Goal: Task Accomplishment & Management: Complete application form

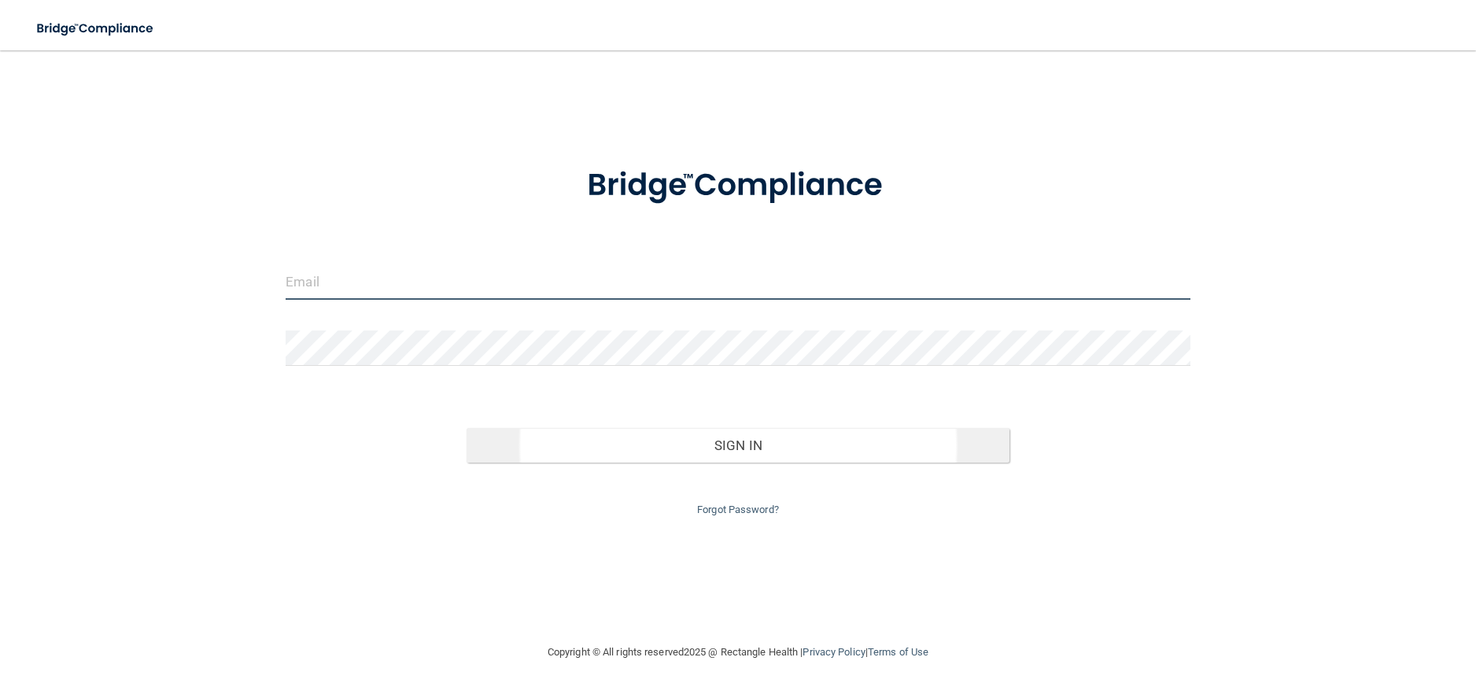
type input "[PERSON_NAME][EMAIL_ADDRESS][DOMAIN_NAME]"
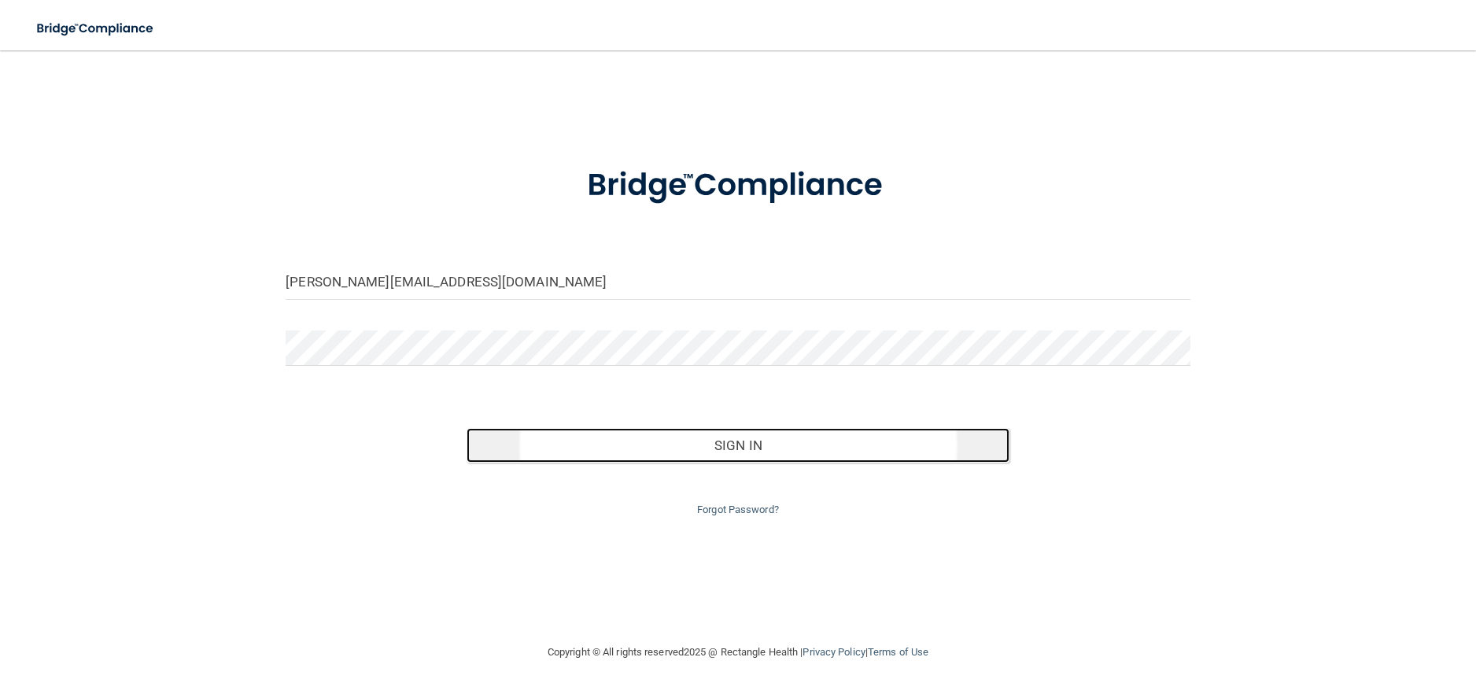
click at [693, 458] on button "Sign In" at bounding box center [738, 445] width 543 height 35
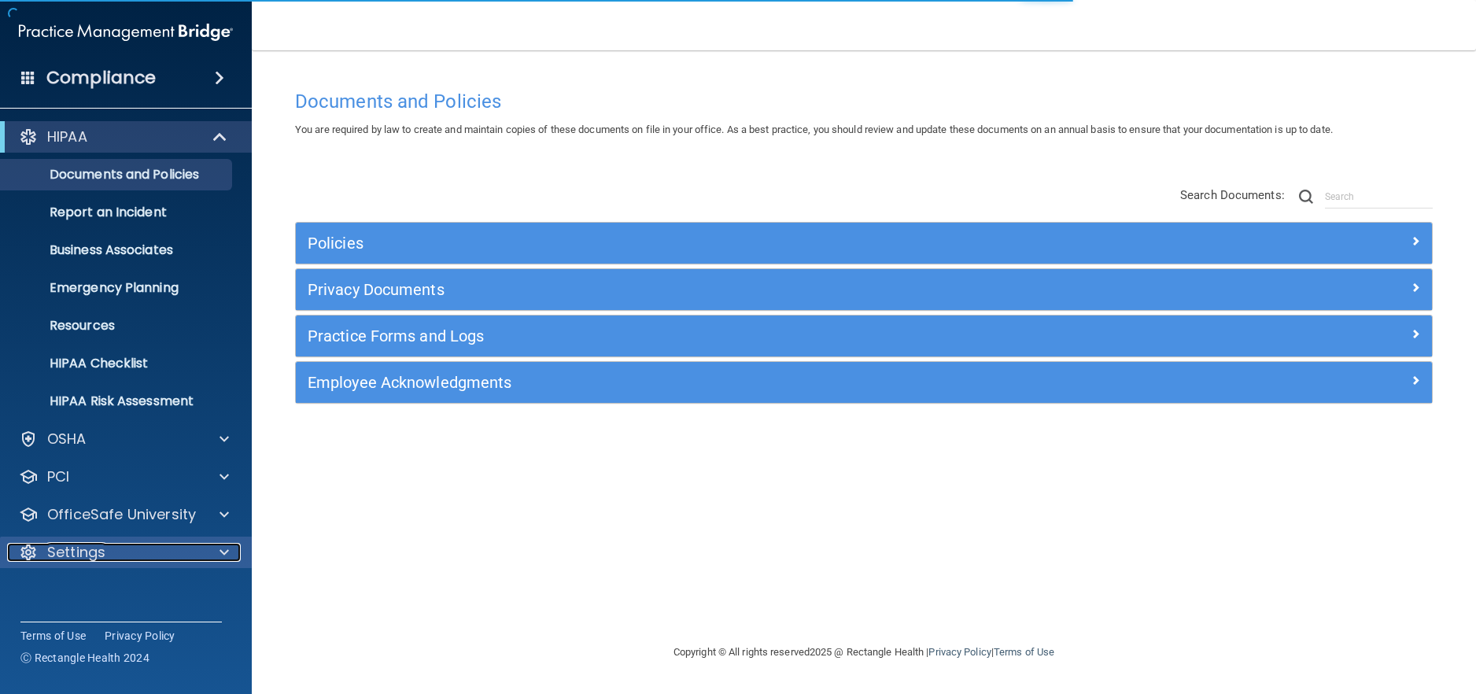
click at [87, 550] on p "Settings" at bounding box center [76, 552] width 58 height 19
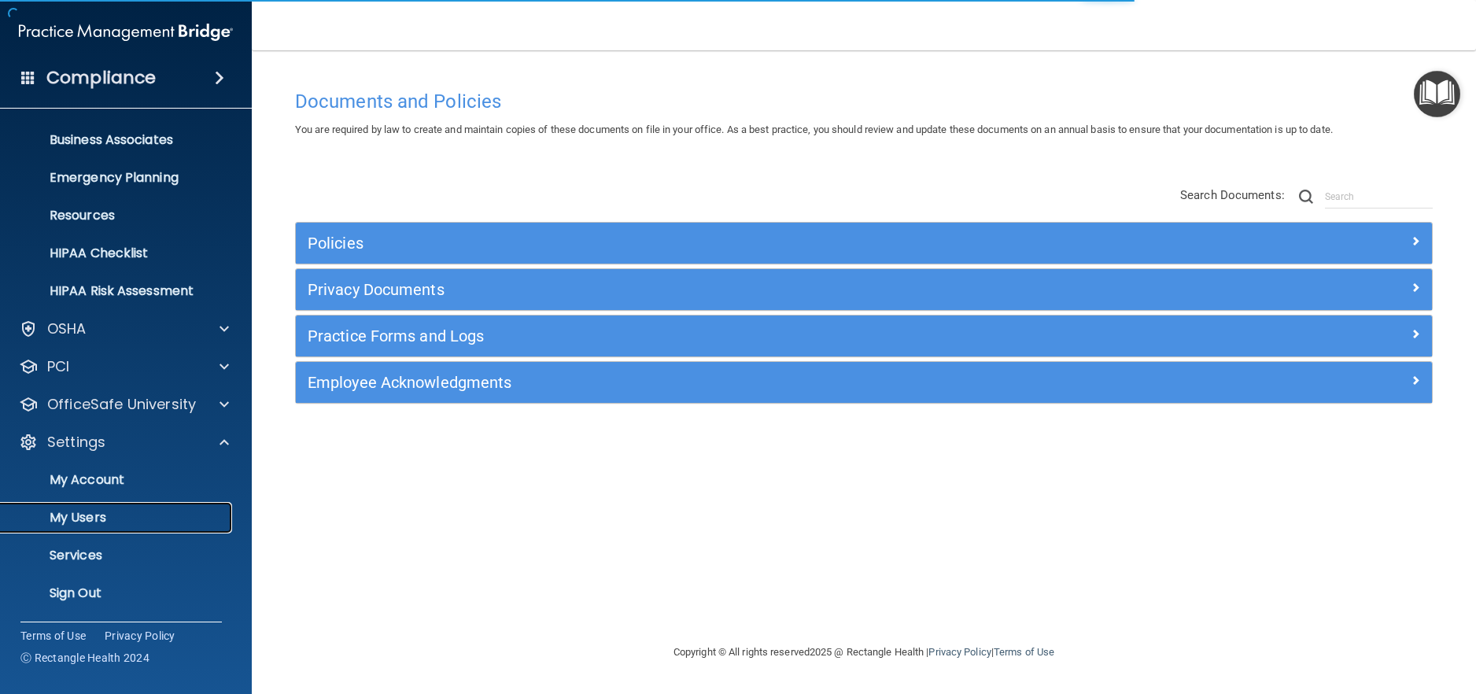
click at [92, 520] on p "My Users" at bounding box center [117, 518] width 215 height 16
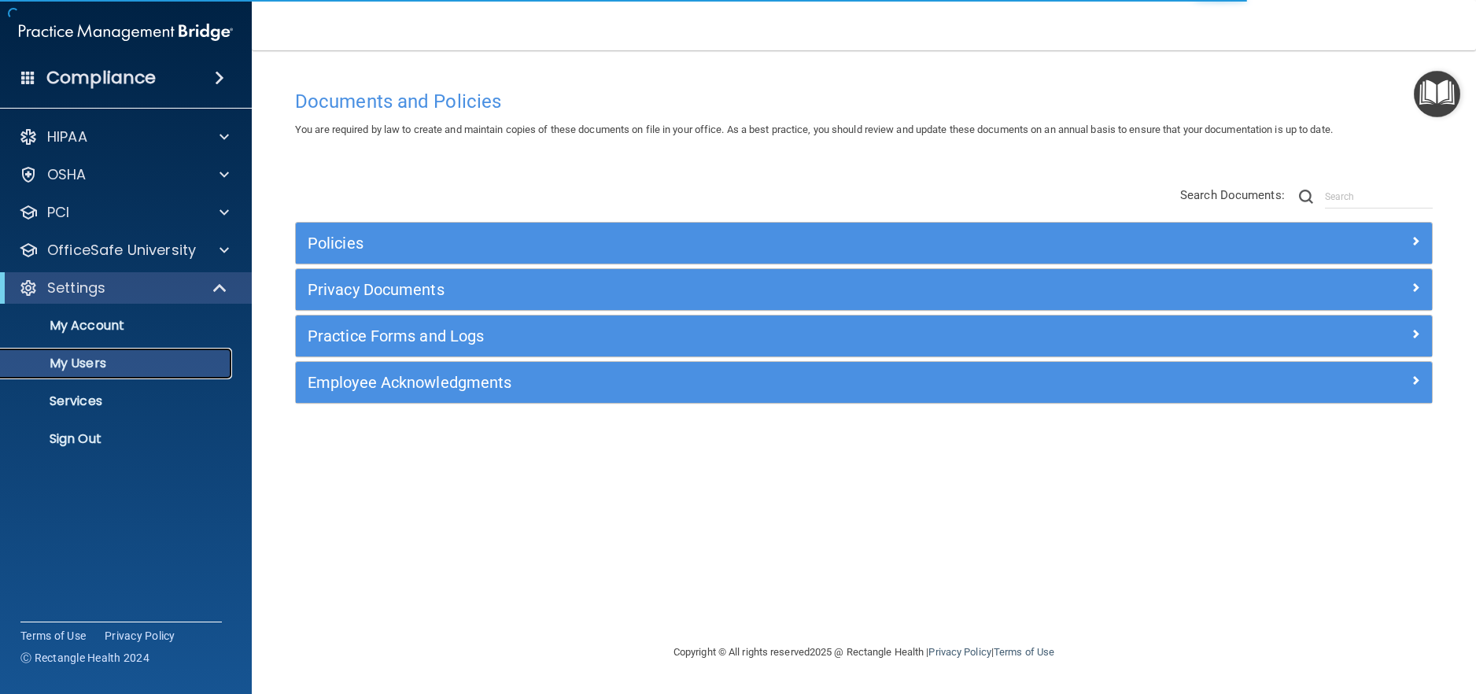
select select "20"
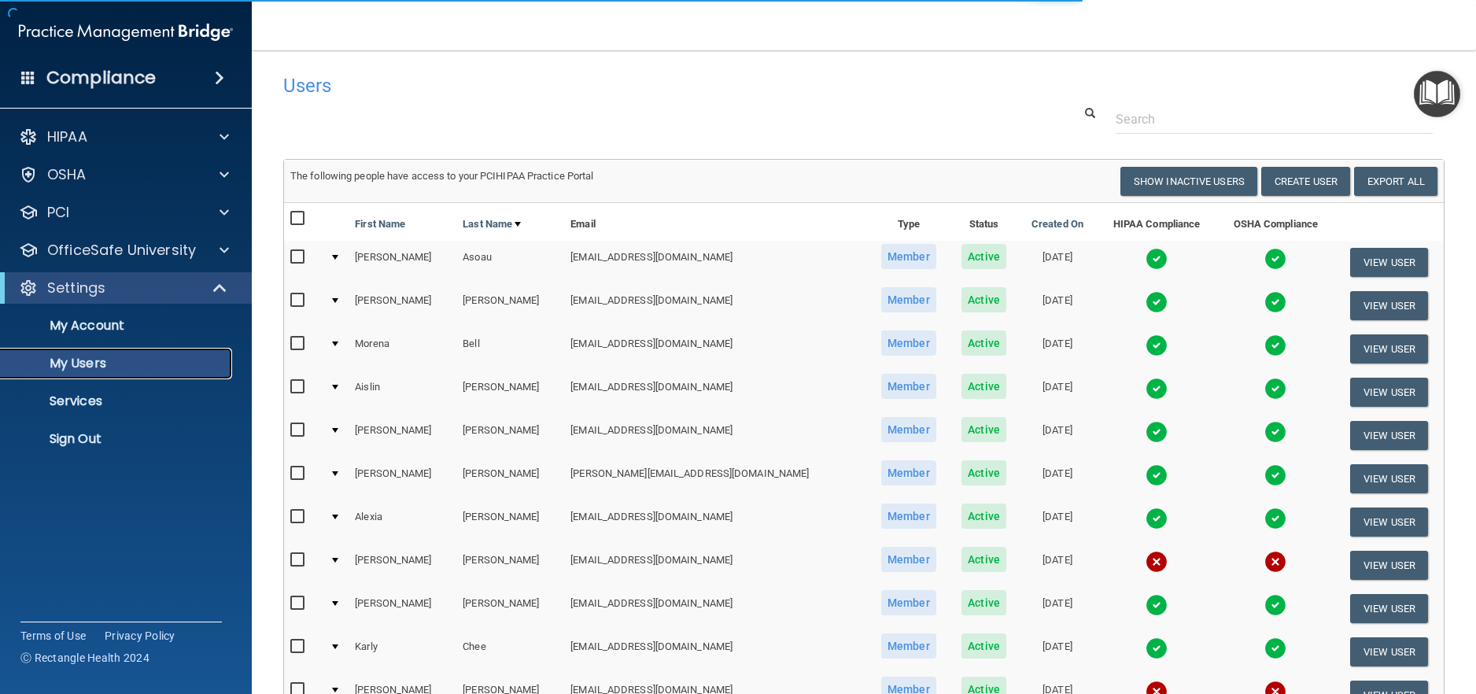
click at [113, 358] on p "My Users" at bounding box center [117, 364] width 215 height 16
click at [1292, 171] on button "Create User" at bounding box center [1306, 181] width 89 height 29
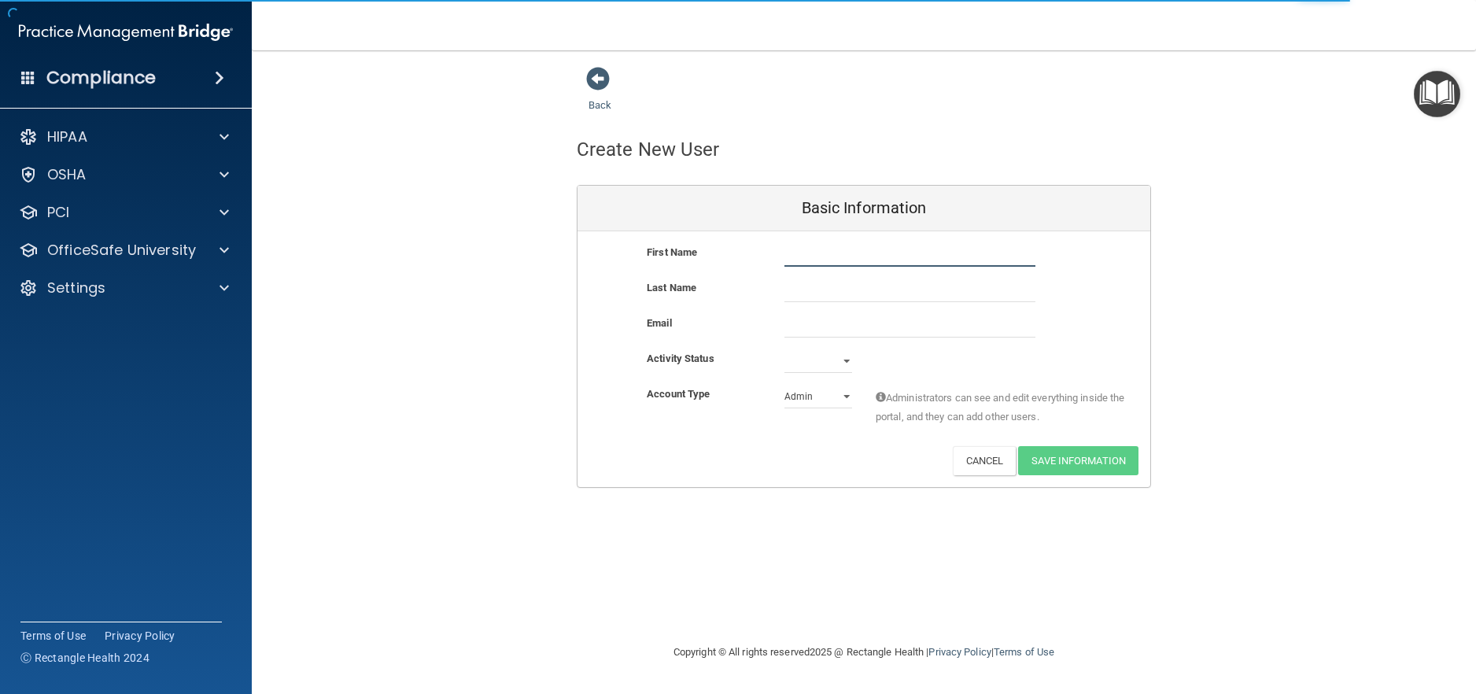
click at [870, 245] on input "text" at bounding box center [910, 255] width 251 height 24
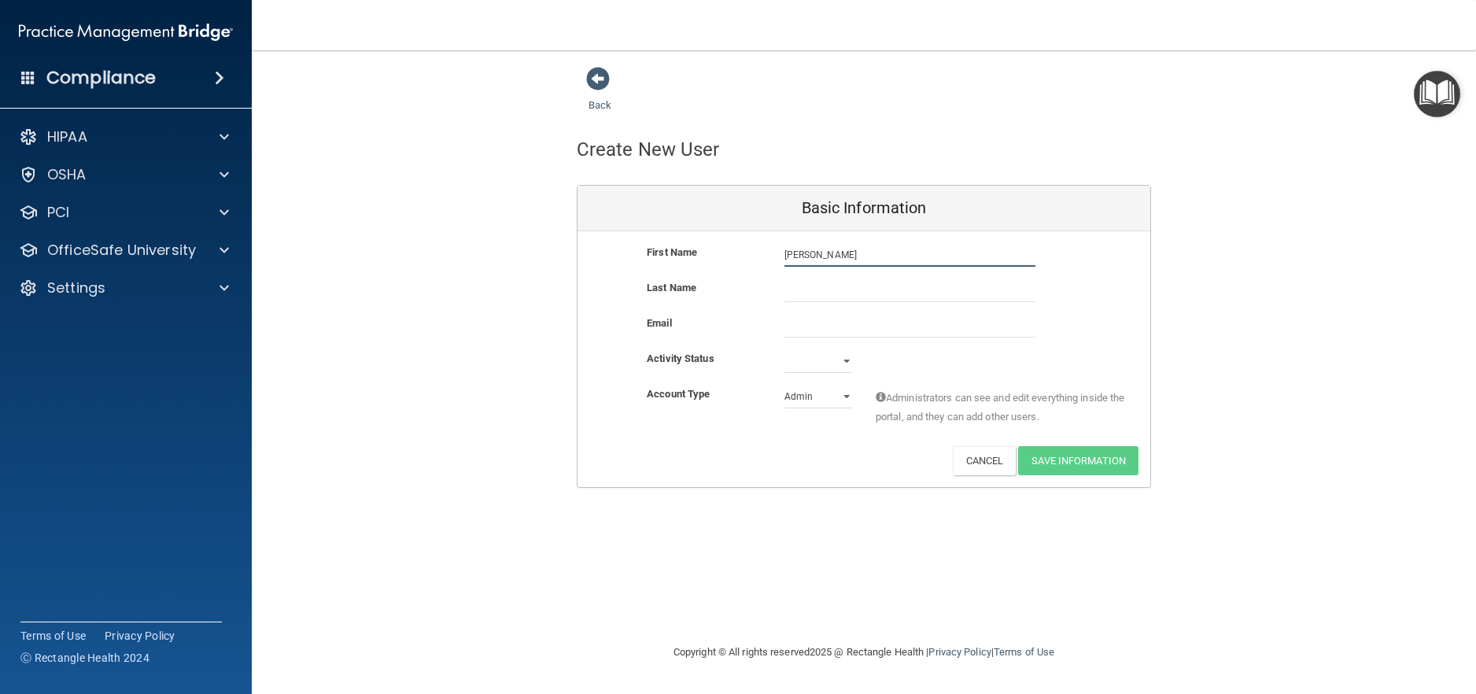
type input "[PERSON_NAME]"
type input "Manosca"
paste input "[EMAIL_ADDRESS][DOMAIN_NAME]"
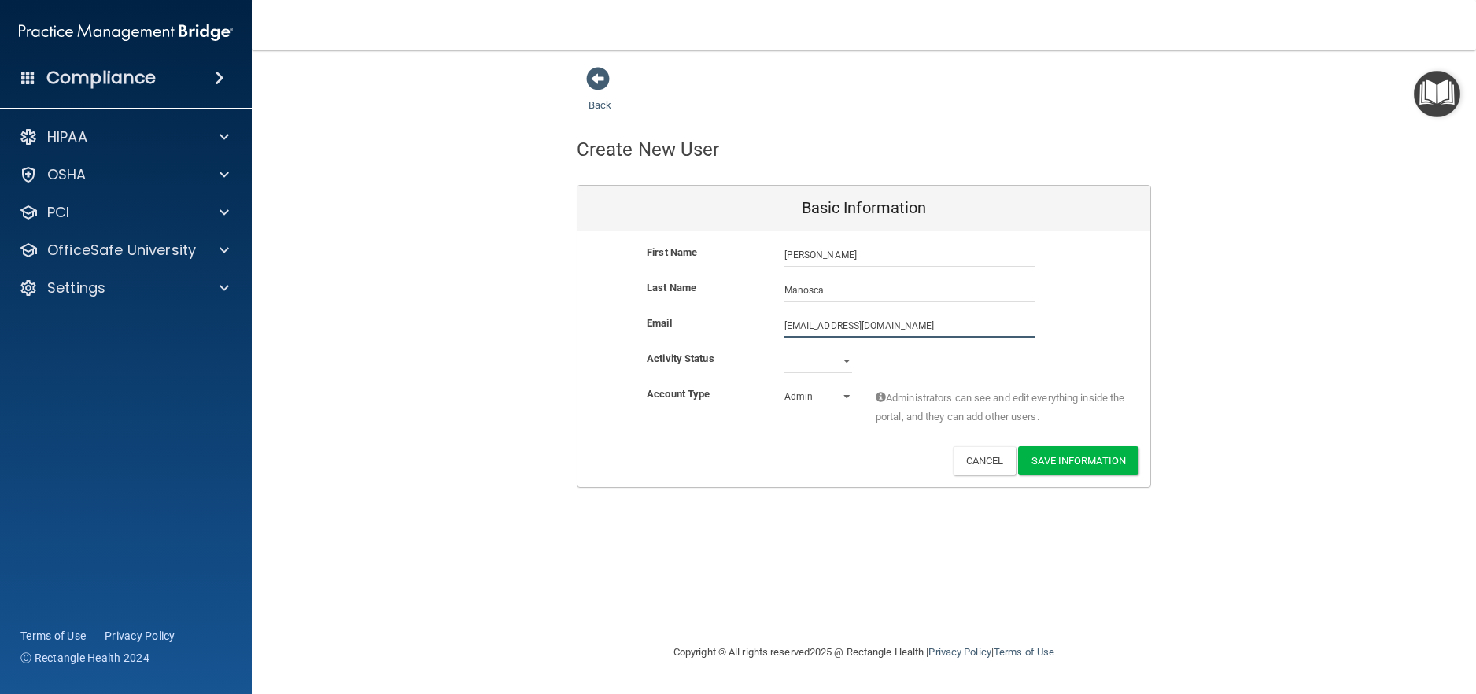
type input "[EMAIL_ADDRESS][DOMAIN_NAME]"
click at [807, 359] on select "Active Inactive" at bounding box center [819, 361] width 68 height 24
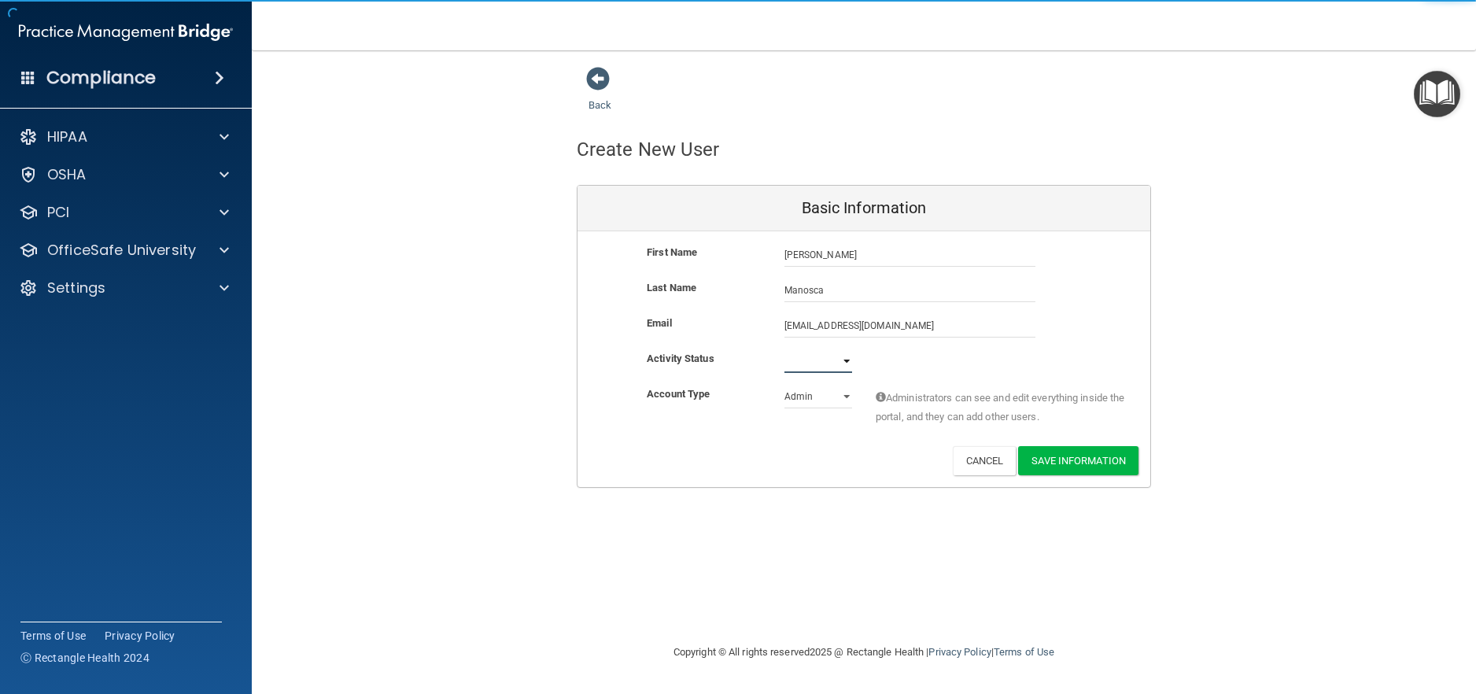
click at [785, 349] on select "Active Inactive" at bounding box center [819, 361] width 68 height 24
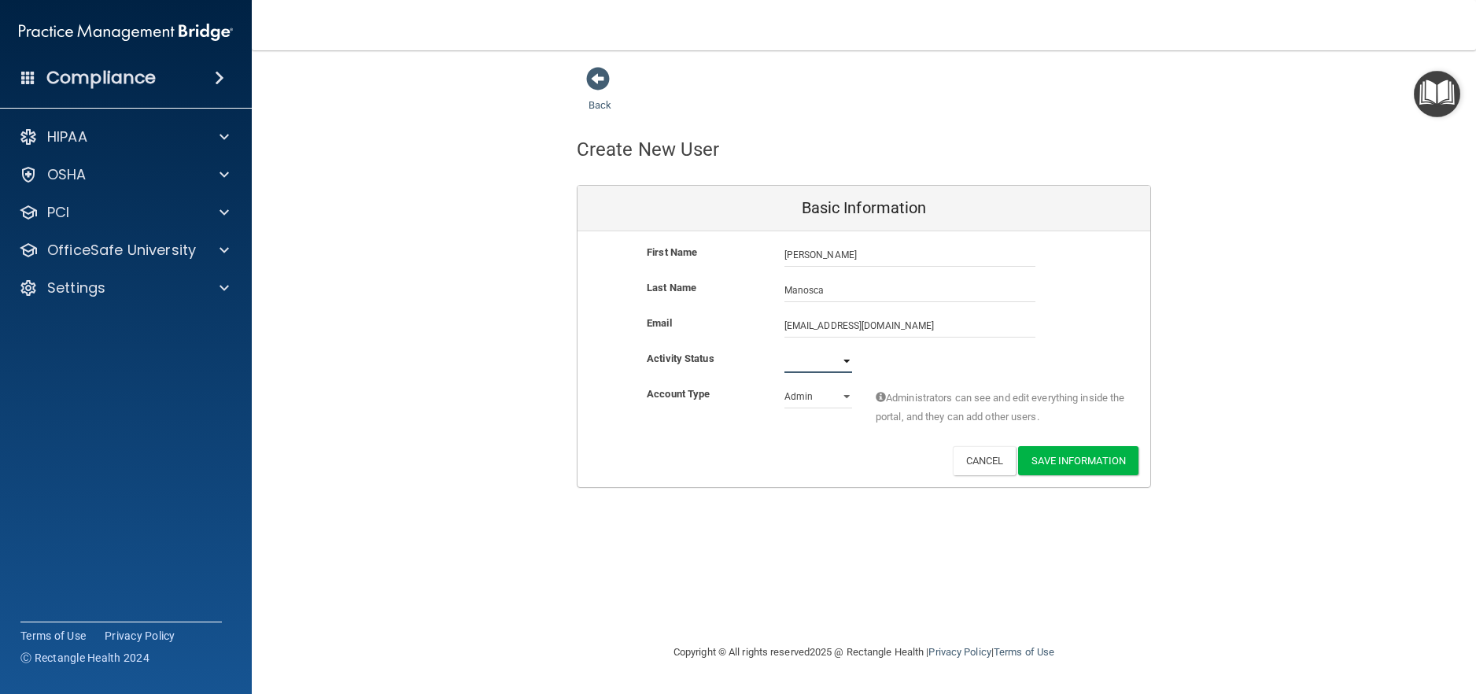
click at [802, 354] on select "Active Inactive" at bounding box center [819, 361] width 68 height 24
select select "active"
click at [785, 349] on select "Active Inactive" at bounding box center [819, 361] width 68 height 24
click at [802, 401] on select "Admin Member" at bounding box center [819, 397] width 68 height 24
select select "practice_member"
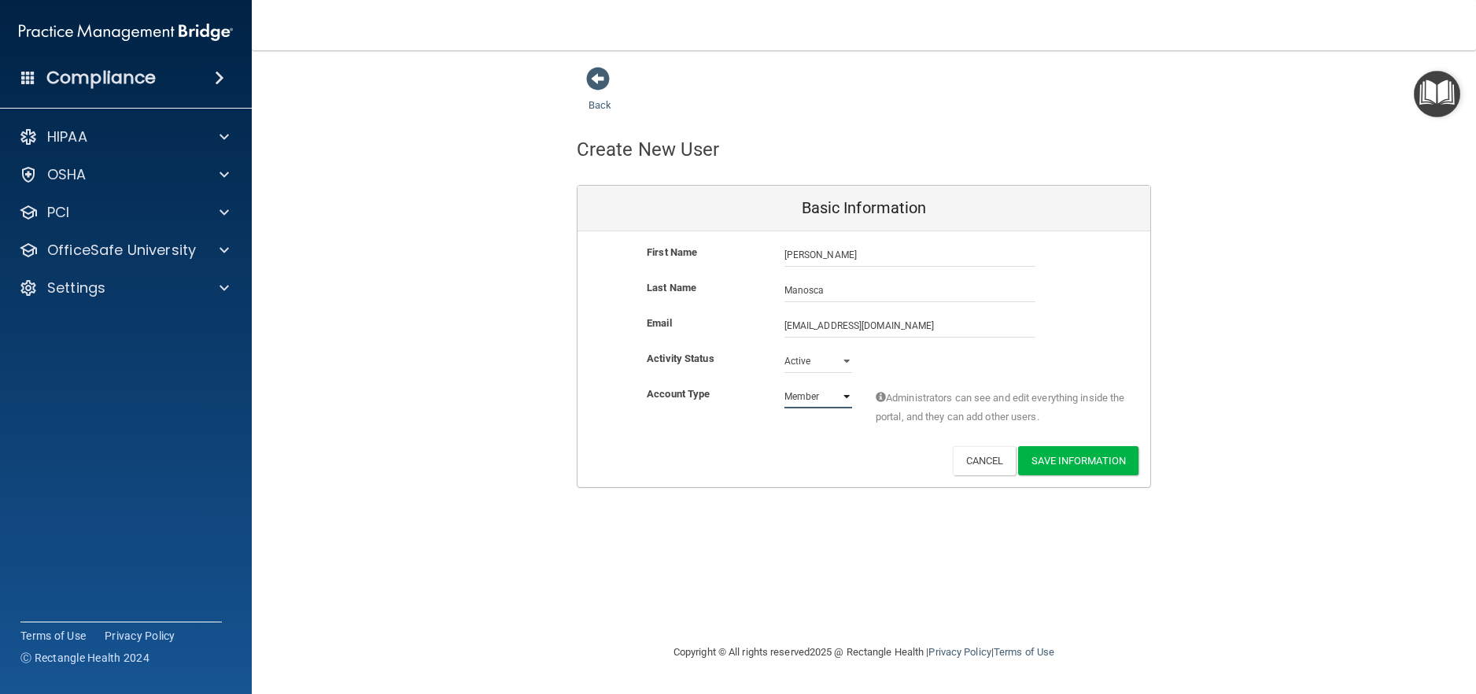
click at [785, 385] on select "Admin Member" at bounding box center [819, 397] width 68 height 24
click at [1066, 464] on button "Save Information" at bounding box center [1078, 460] width 120 height 29
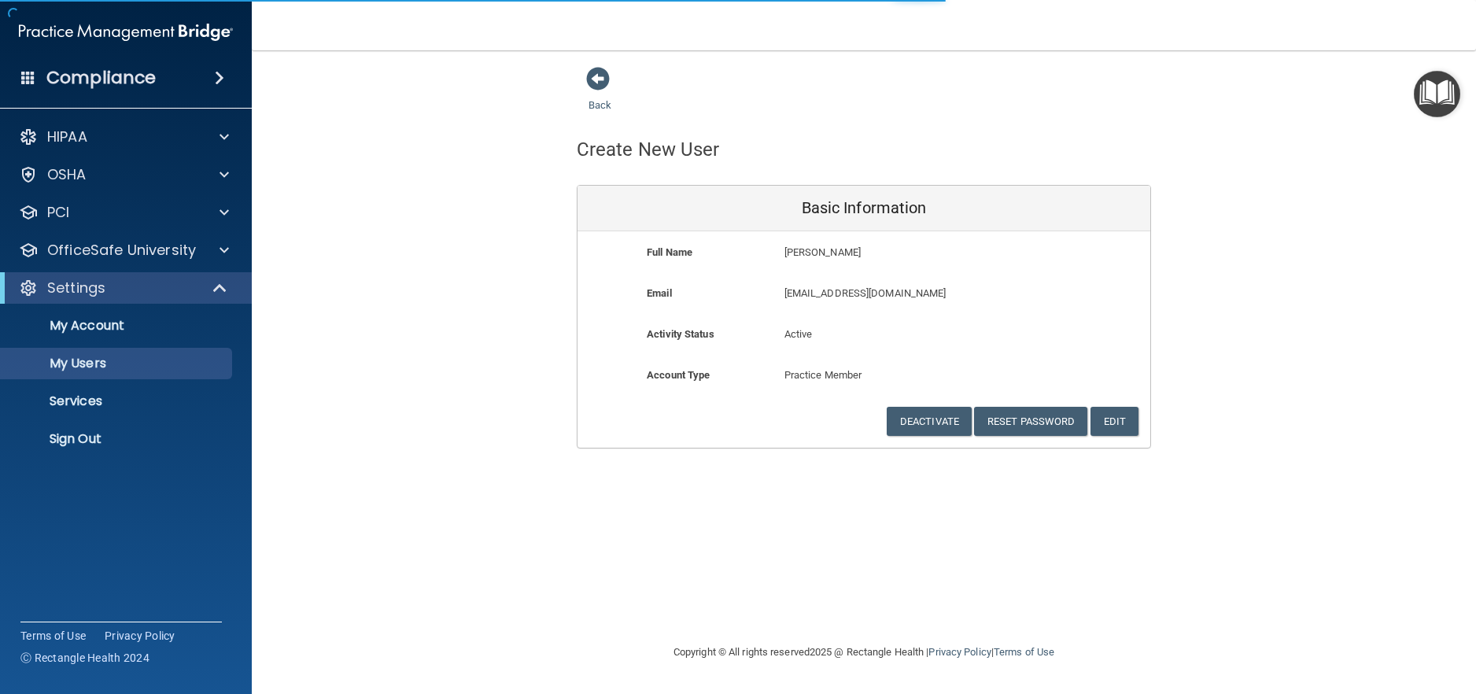
select select "20"
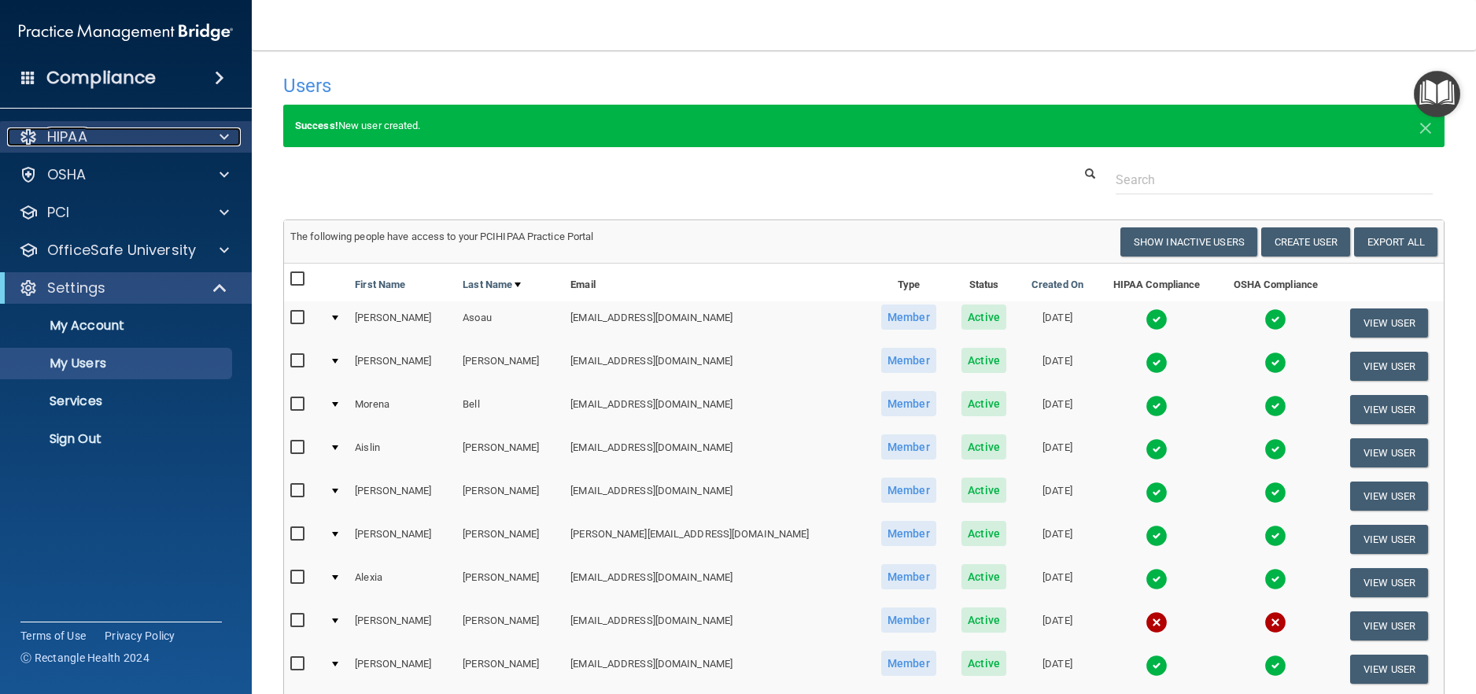
click at [113, 135] on div "HIPAA" at bounding box center [104, 136] width 195 height 19
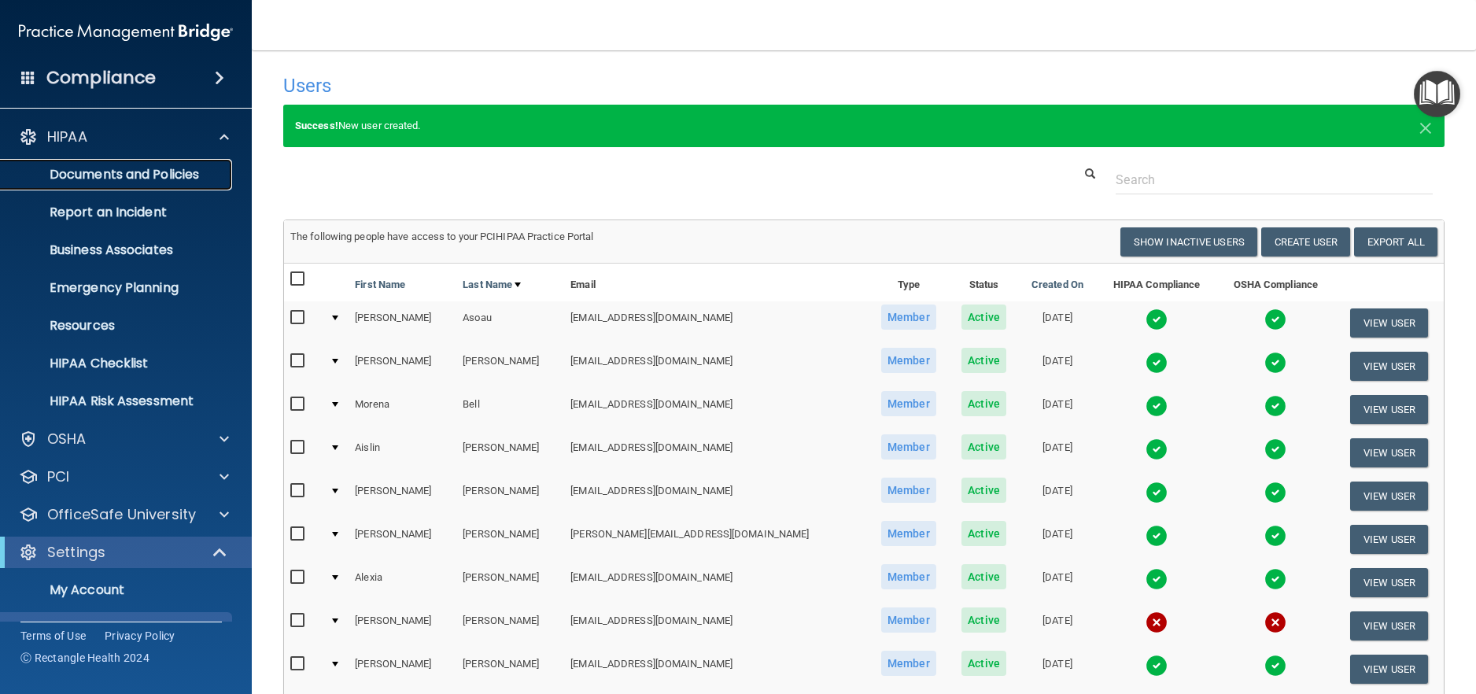
click at [131, 183] on p "Documents and Policies" at bounding box center [117, 175] width 215 height 16
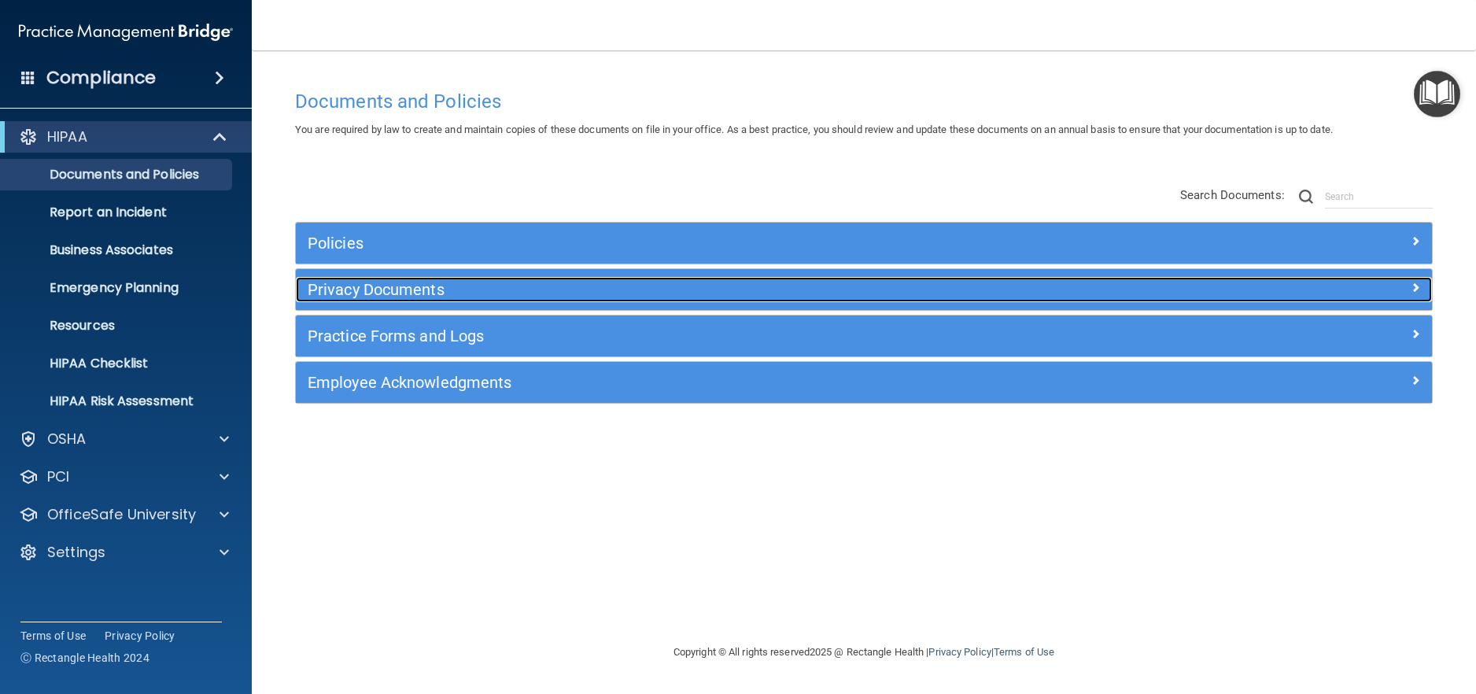
click at [433, 295] on h5 "Privacy Documents" at bounding box center [722, 289] width 829 height 17
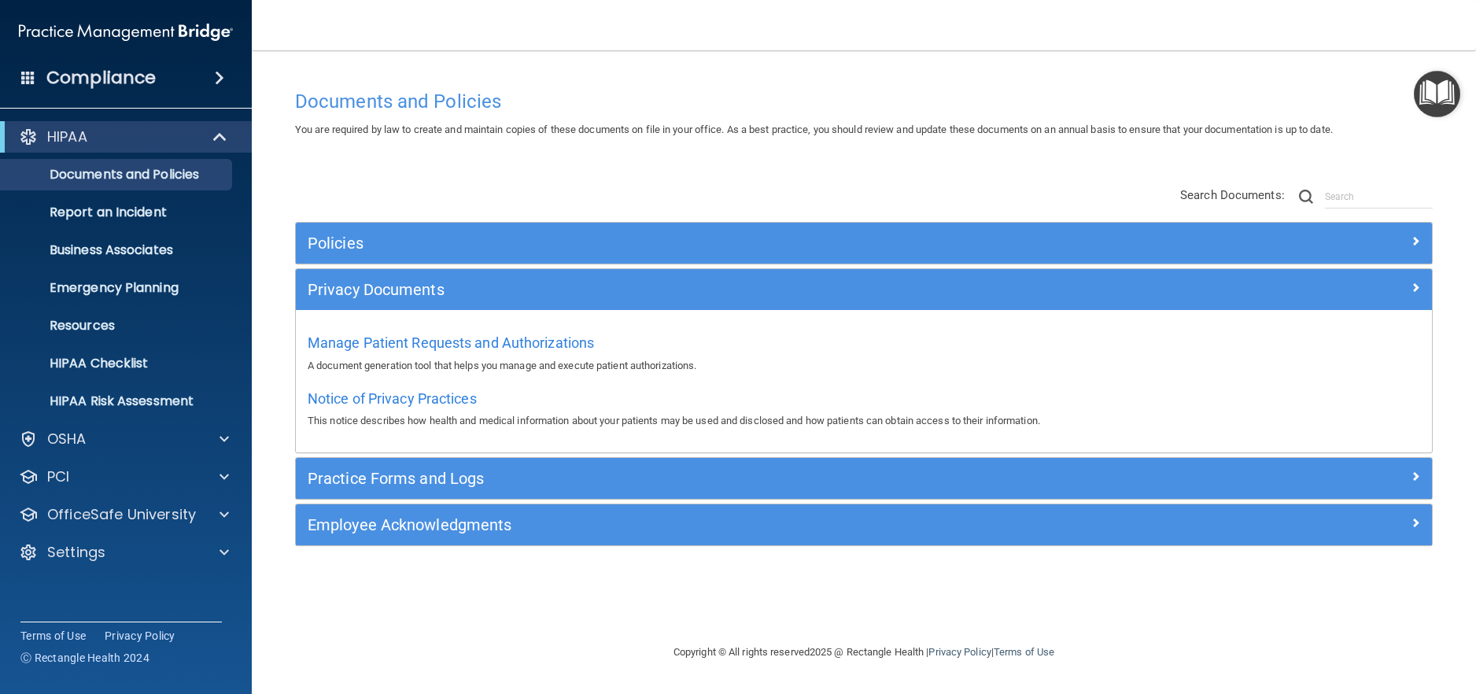
click at [445, 464] on div "Practice Forms and Logs" at bounding box center [864, 478] width 1136 height 41
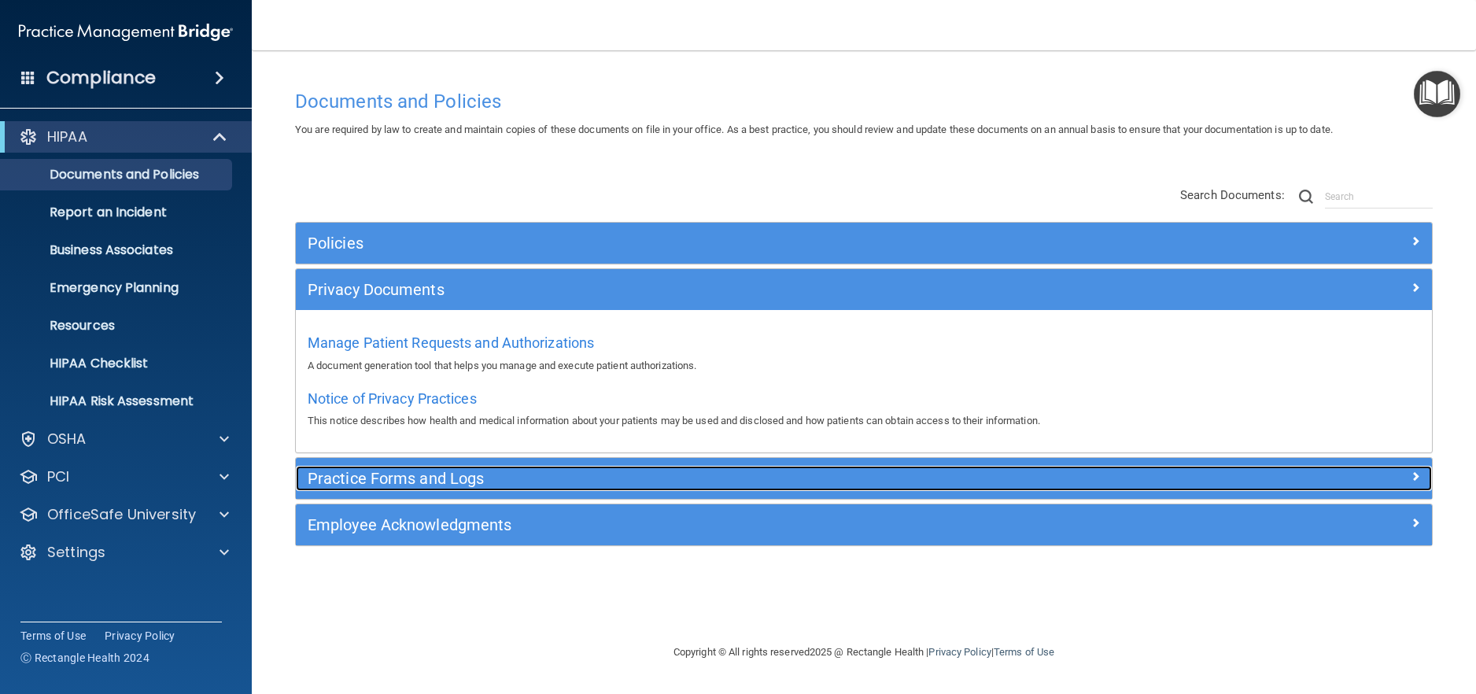
click at [445, 466] on div "Practice Forms and Logs" at bounding box center [722, 478] width 852 height 25
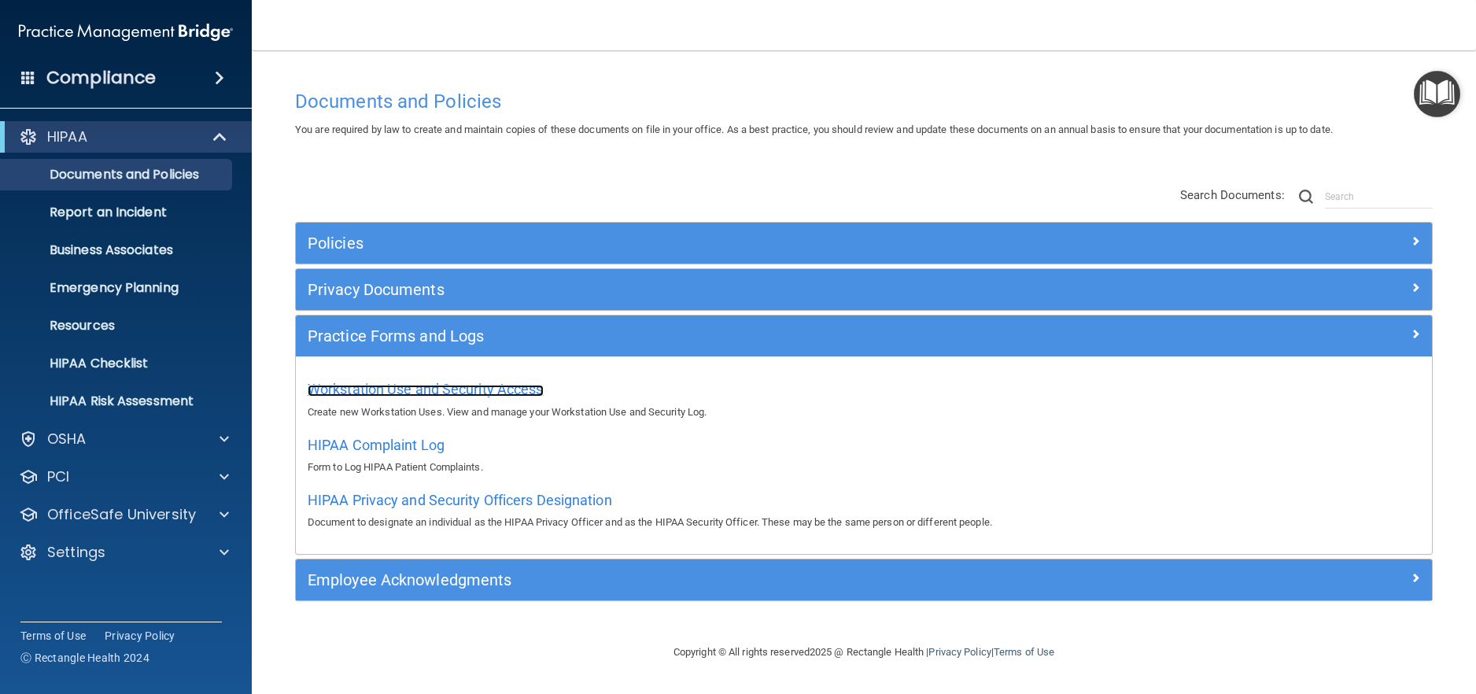
click at [439, 383] on span "Workstation Use and Security Access" at bounding box center [426, 389] width 236 height 17
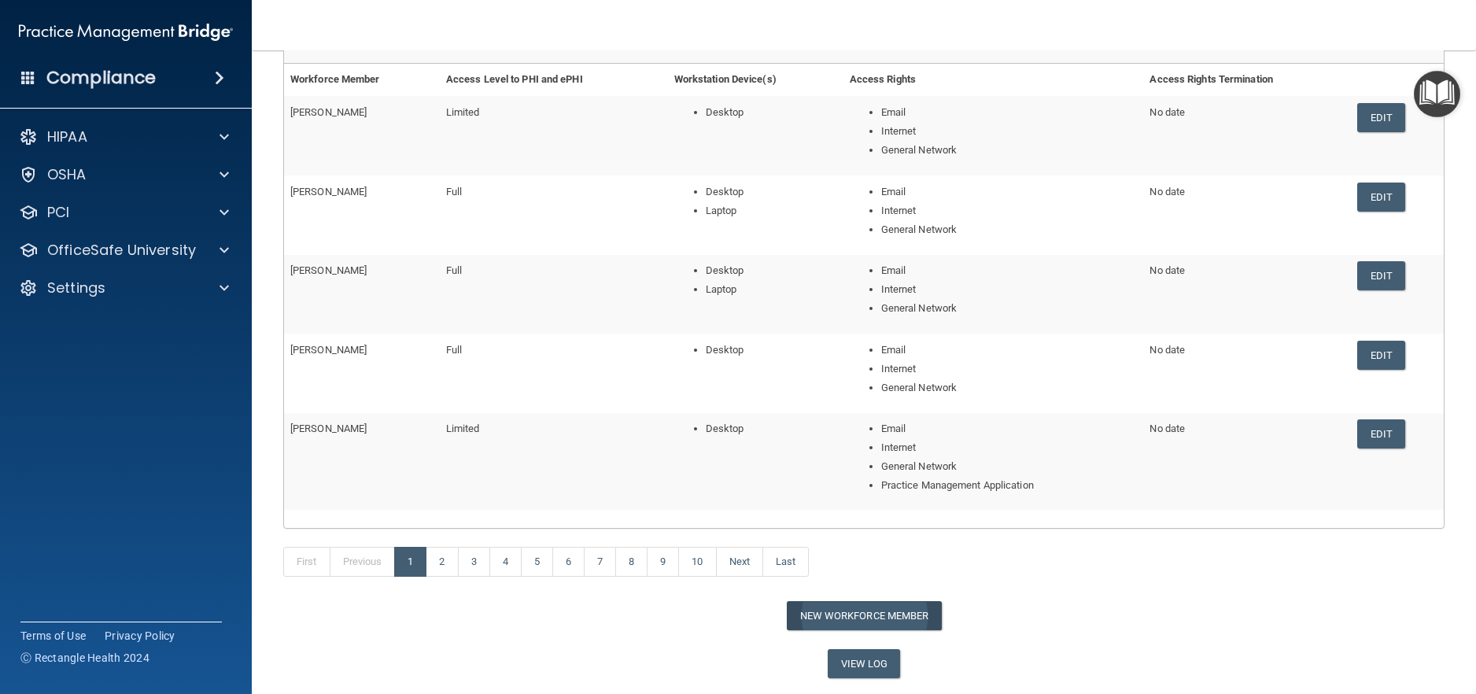
scroll to position [240, 0]
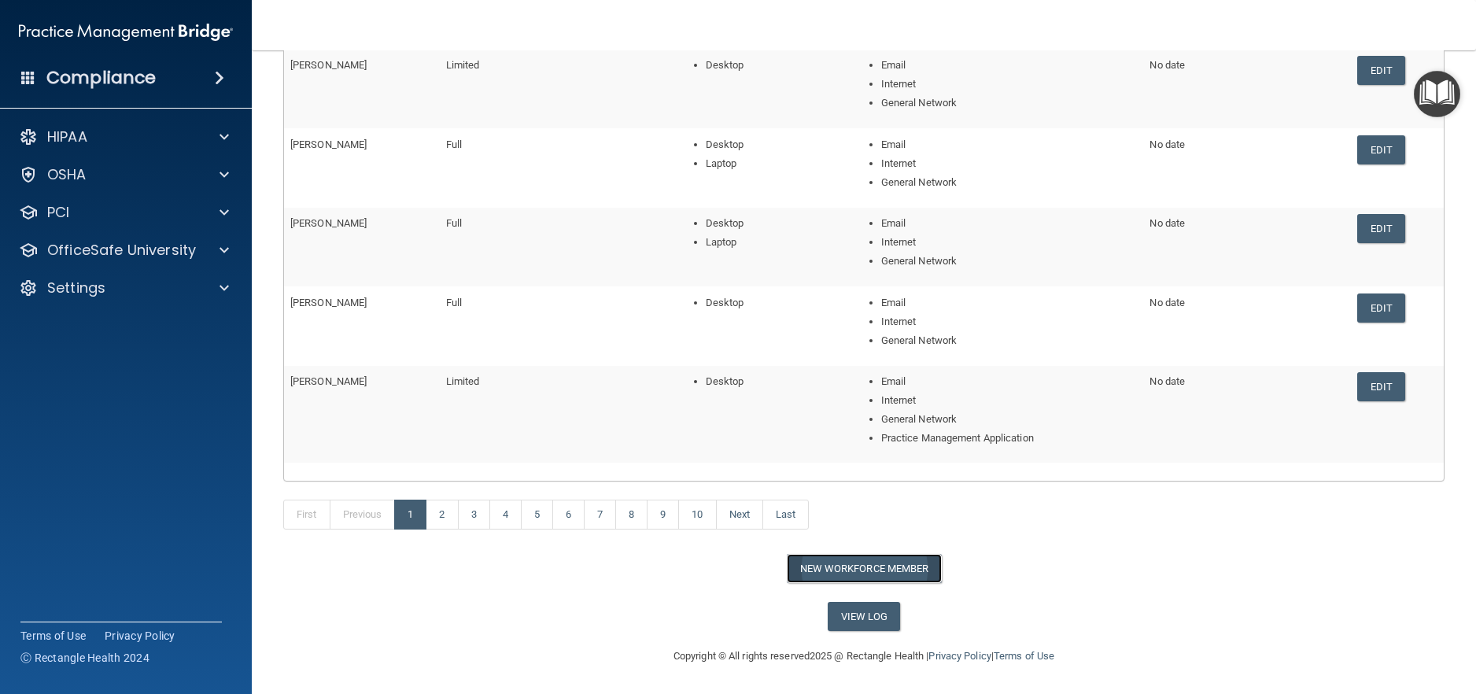
click at [816, 574] on button "New Workforce Member" at bounding box center [864, 568] width 155 height 29
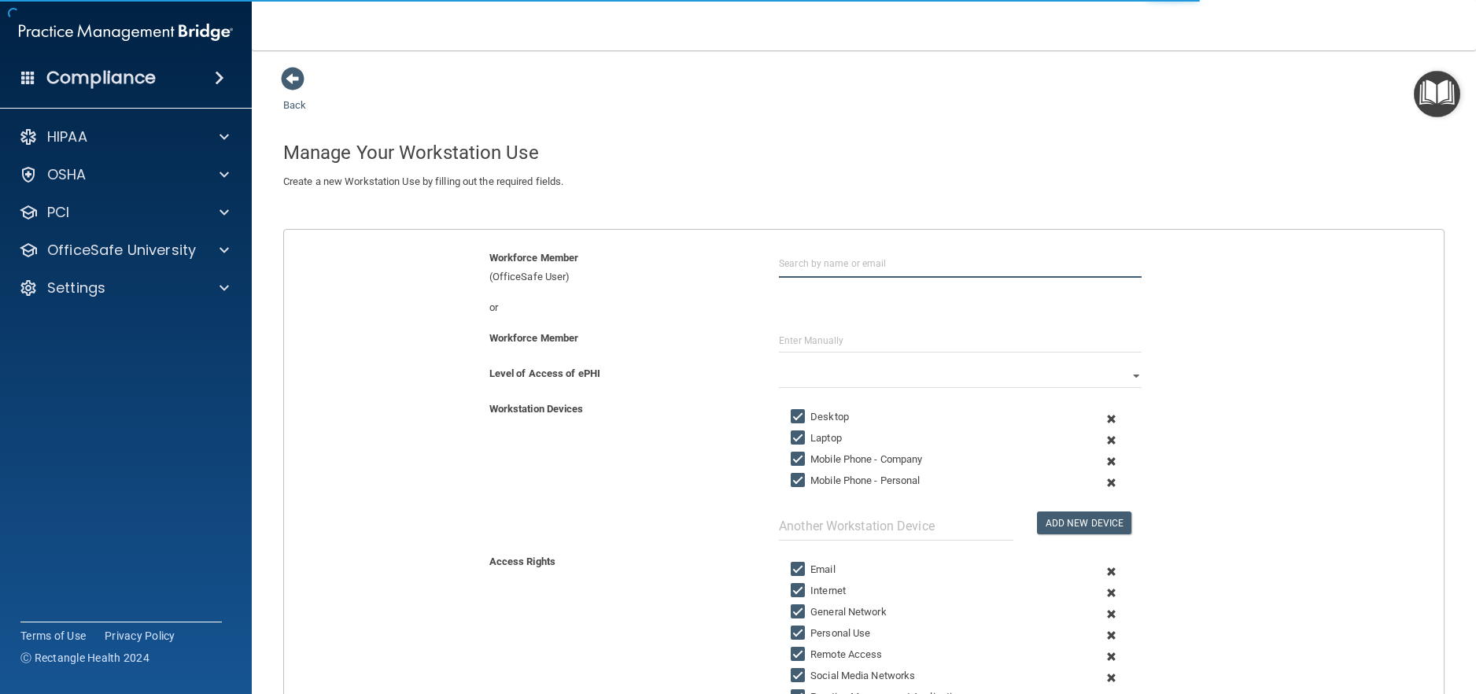
click at [922, 262] on input "text" at bounding box center [960, 263] width 363 height 29
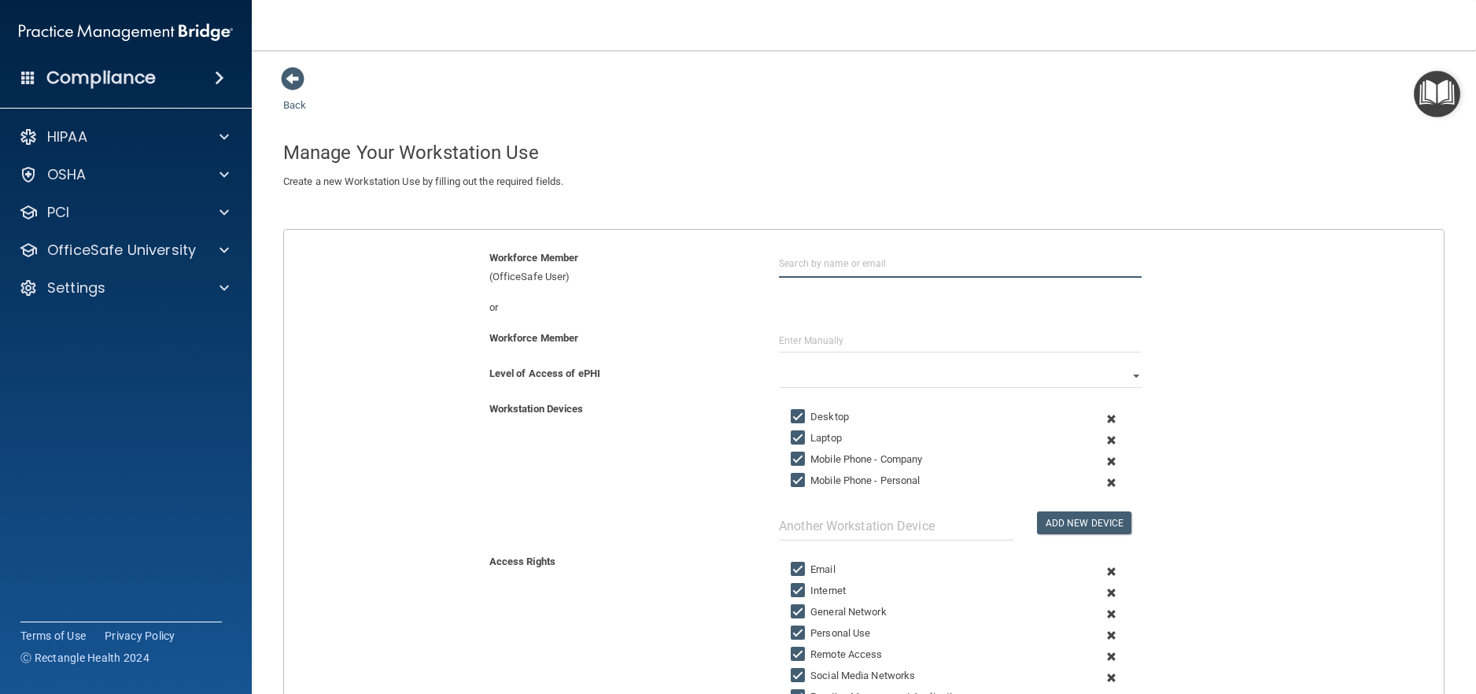
type input "m"
type input "[PERSON_NAME]"
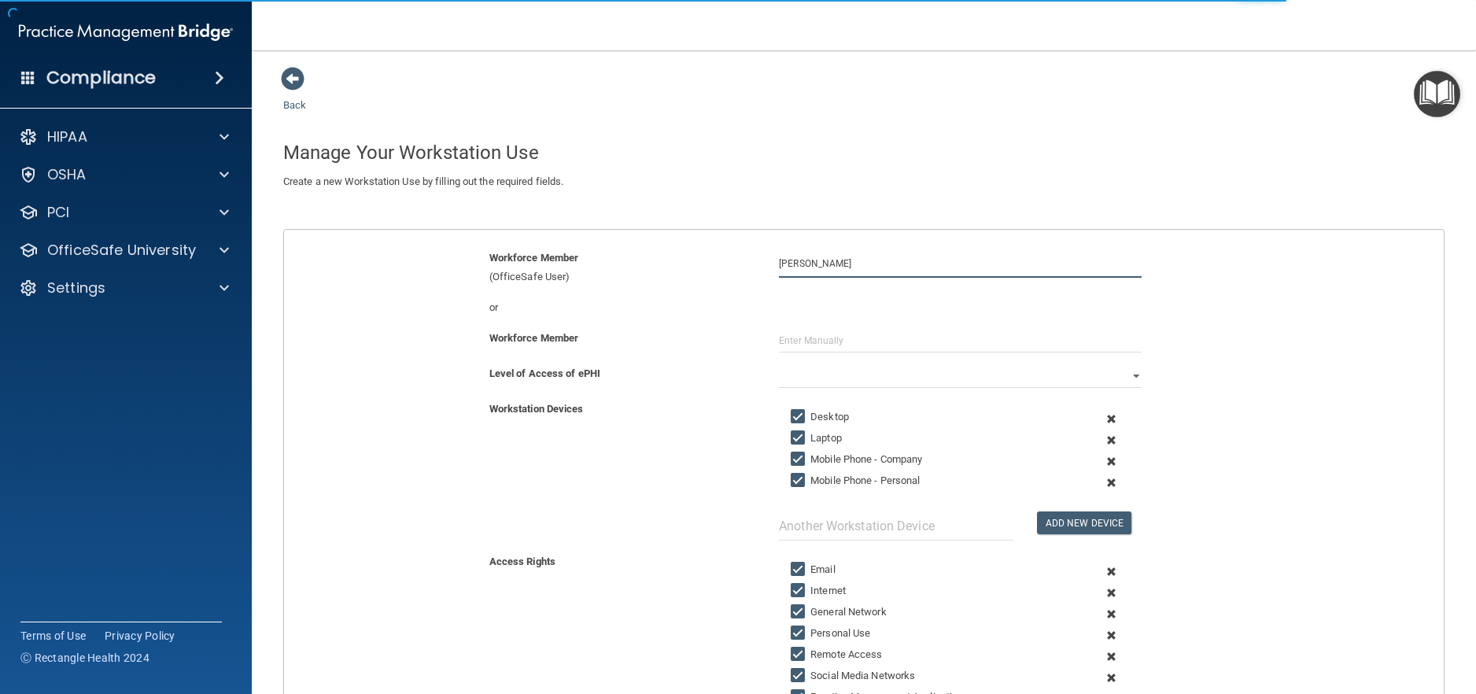
drag, startPoint x: 746, startPoint y: 260, endPoint x: 609, endPoint y: 257, distance: 137.0
click at [648, 260] on div "Workforce Member (OfficeSafe User) [PERSON_NAME]" at bounding box center [864, 268] width 1184 height 38
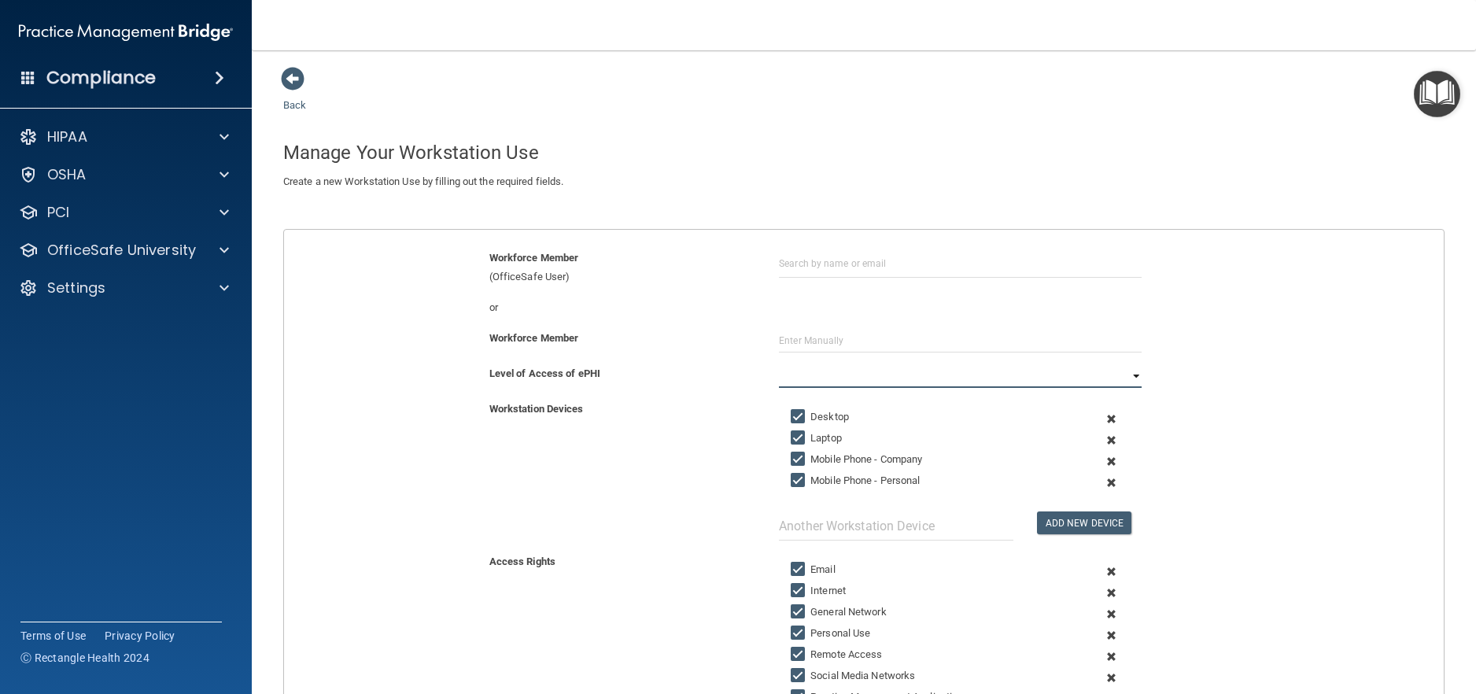
click at [949, 371] on select "Full Limited None" at bounding box center [960, 376] width 363 height 24
click at [875, 342] on input "text" at bounding box center [960, 341] width 363 height 24
click at [868, 264] on input "text" at bounding box center [960, 263] width 363 height 29
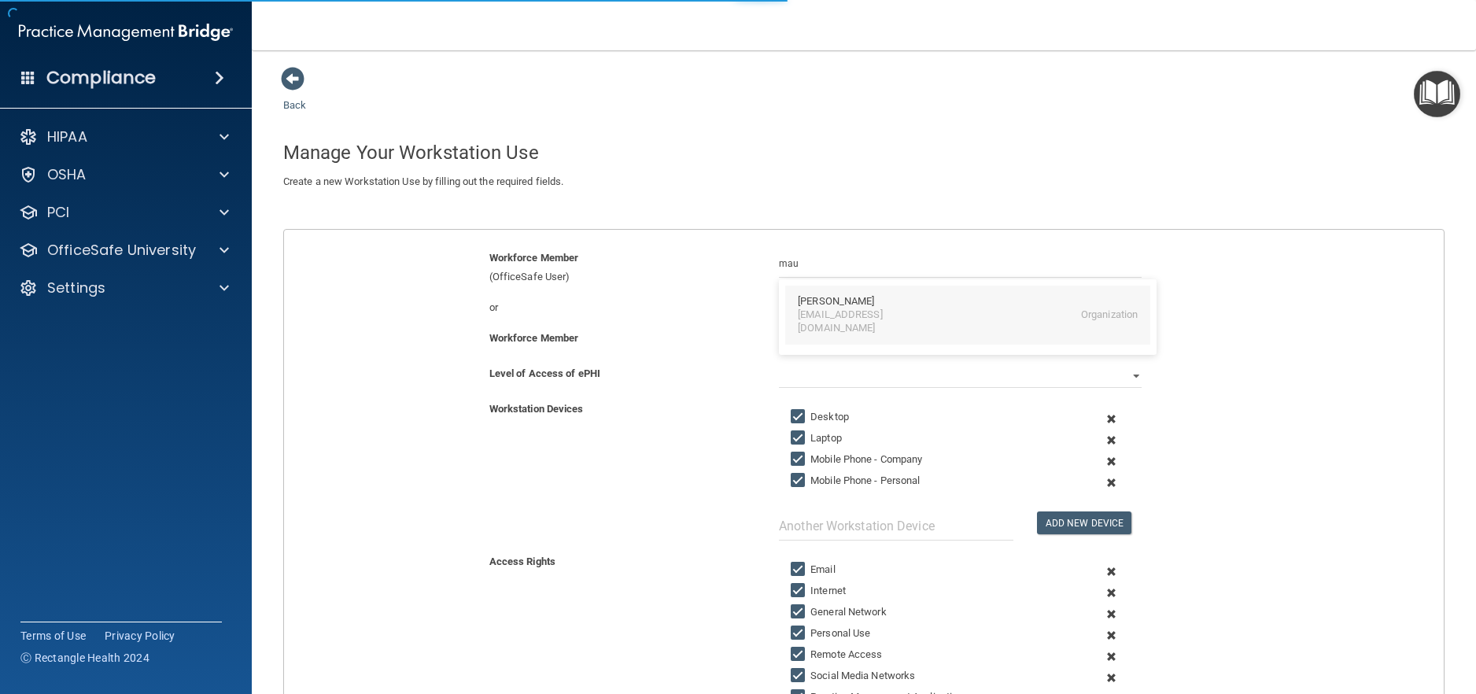
click at [868, 305] on div "[PERSON_NAME]" at bounding box center [836, 301] width 76 height 13
type input "[PERSON_NAME]"
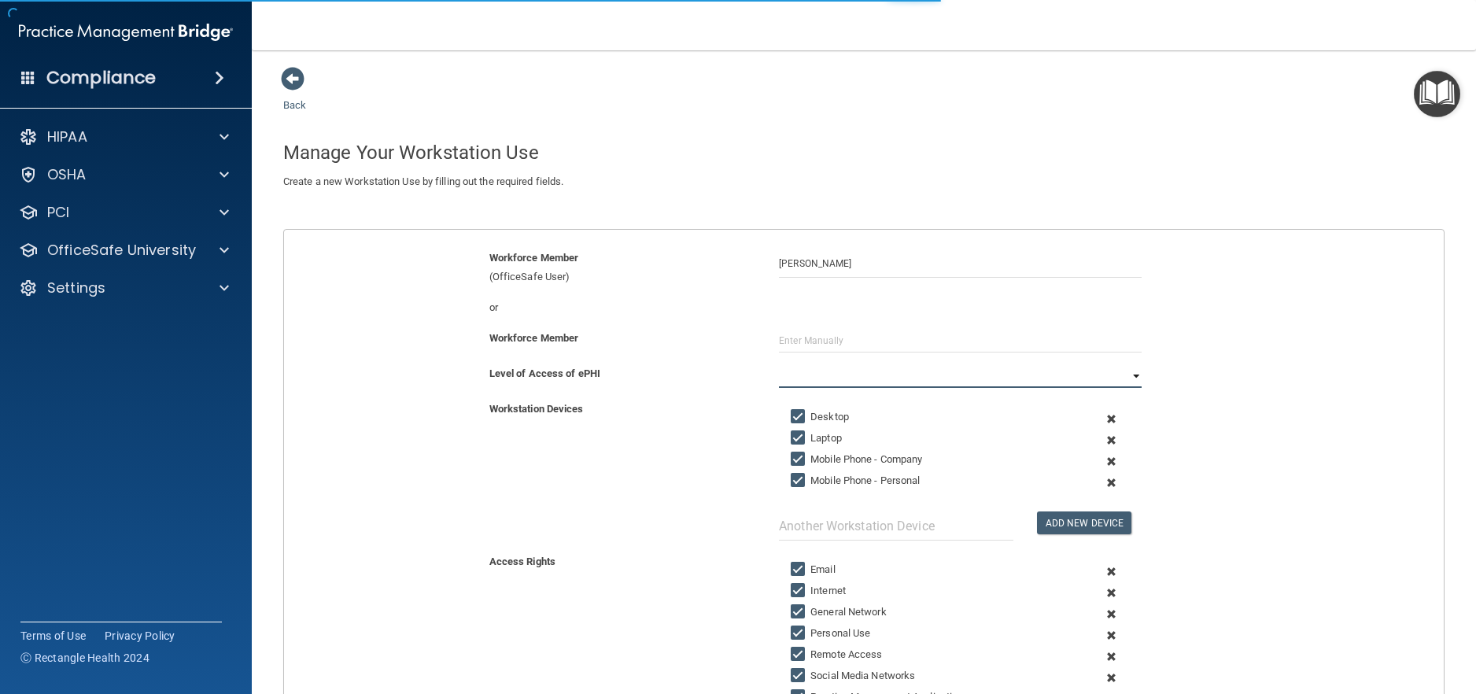
click at [867, 377] on select "Full Limited None" at bounding box center [960, 376] width 363 height 24
select select "1"
click at [779, 364] on select "Full Limited None" at bounding box center [960, 376] width 363 height 24
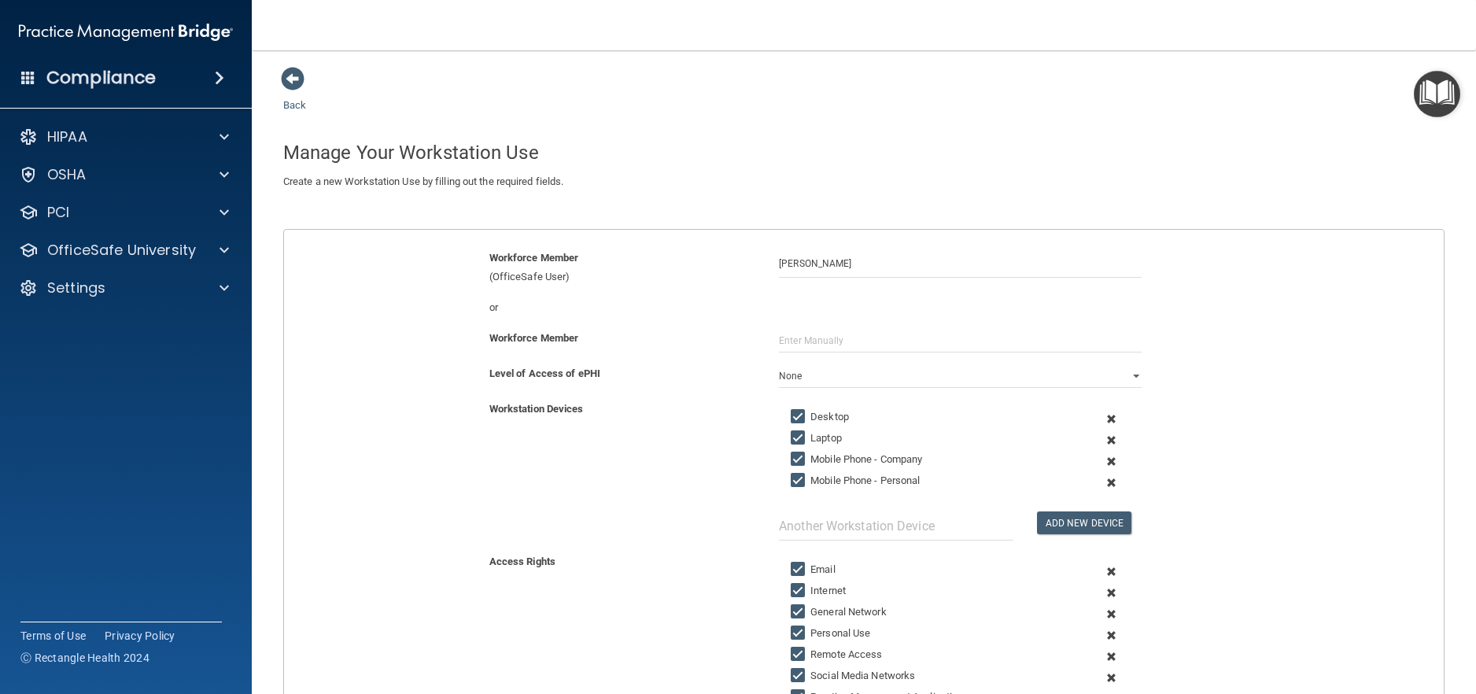
click at [829, 455] on label "Mobile Phone - Company" at bounding box center [856, 459] width 131 height 19
click at [809, 455] on input "Mobile Phone - Company" at bounding box center [800, 459] width 18 height 13
checkbox input "false"
click at [833, 470] on div "Add New Device" at bounding box center [960, 476] width 386 height 129
click at [832, 438] on label "Laptop" at bounding box center [816, 438] width 51 height 19
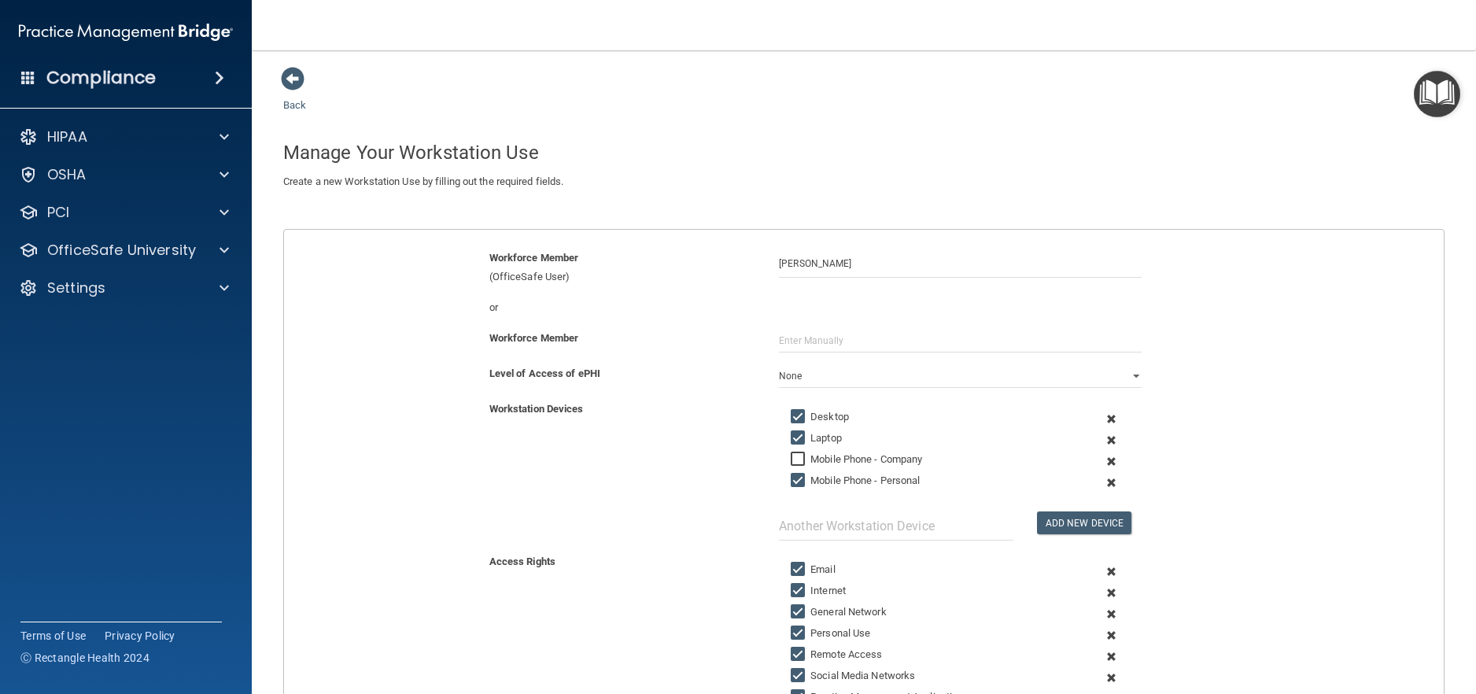
click at [809, 438] on input "Laptop" at bounding box center [800, 438] width 18 height 13
checkbox input "false"
click at [837, 475] on label "Mobile Phone - Personal" at bounding box center [855, 480] width 129 height 19
click at [809, 475] on input "Mobile Phone - Personal" at bounding box center [800, 481] width 18 height 13
checkbox input "false"
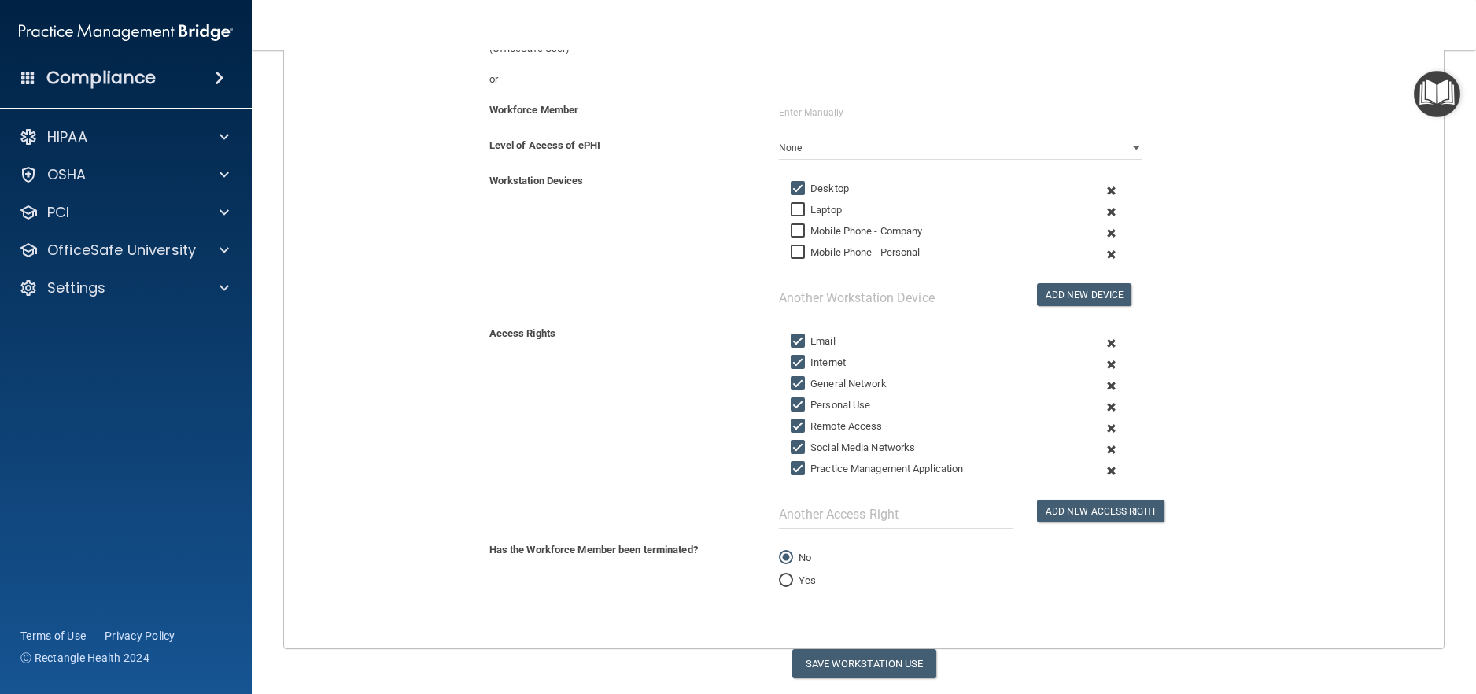
scroll to position [236, 0]
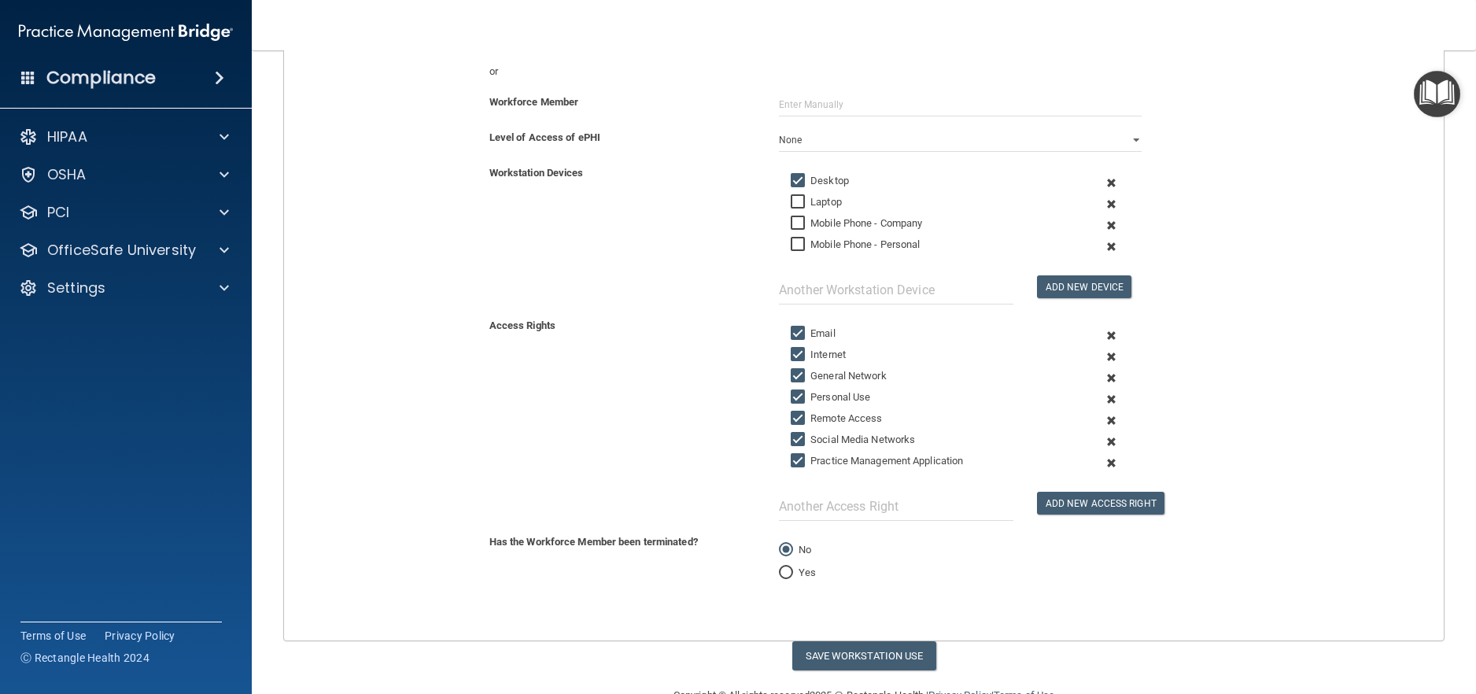
click at [834, 375] on label "General Network" at bounding box center [839, 376] width 96 height 19
click at [809, 375] on input "General Network" at bounding box center [800, 376] width 18 height 13
click at [834, 375] on label "General Network" at bounding box center [839, 376] width 96 height 19
click at [809, 375] on input "General Network" at bounding box center [800, 376] width 18 height 13
checkbox input "true"
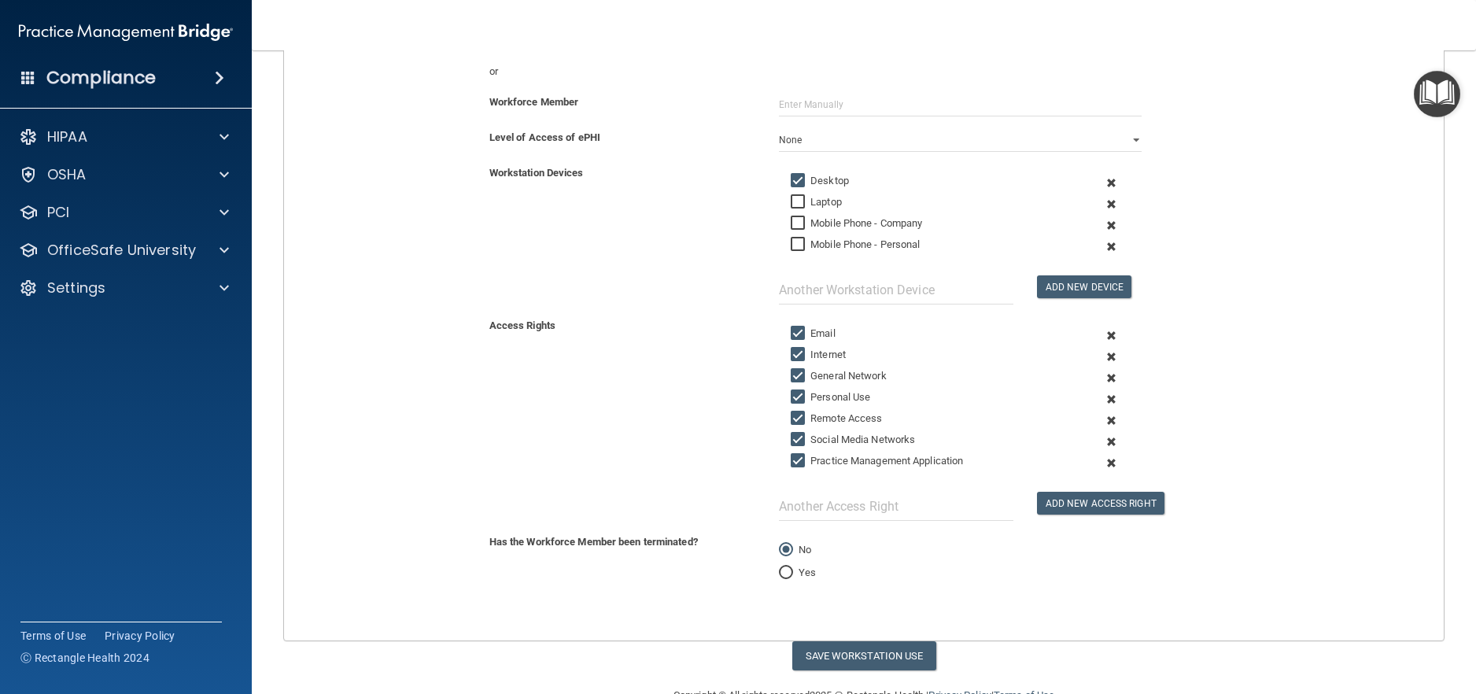
click at [837, 397] on label "Personal Use" at bounding box center [830, 397] width 79 height 19
click at [809, 397] on input "Personal Use" at bounding box center [800, 397] width 18 height 13
checkbox input "false"
click at [837, 420] on label "Remote Access" at bounding box center [836, 418] width 91 height 19
click at [809, 420] on input "Remote Access" at bounding box center [800, 418] width 18 height 13
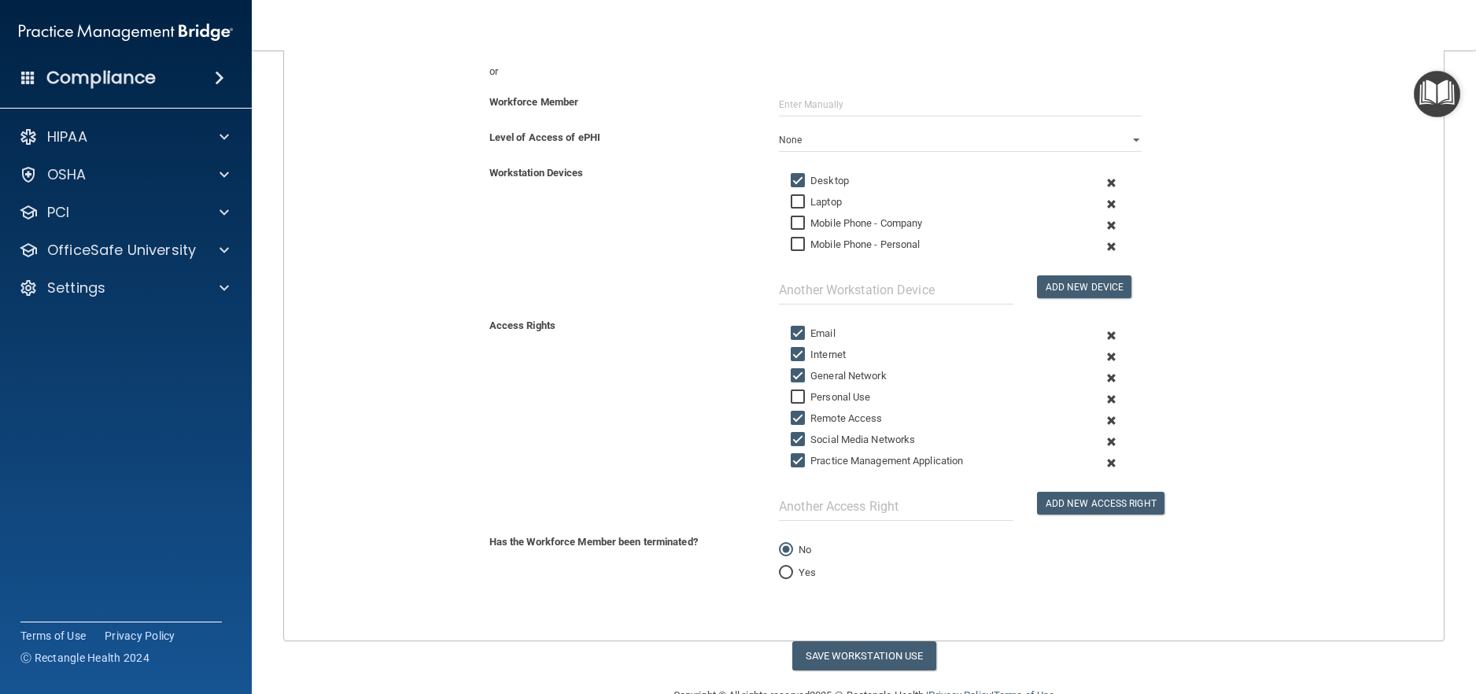
checkbox input "false"
click at [839, 445] on label "Social Media Networks" at bounding box center [853, 440] width 124 height 19
click at [809, 445] on input "Social Media Networks" at bounding box center [800, 440] width 18 height 13
checkbox input "false"
click at [839, 460] on label "Practice Management Application" at bounding box center [877, 461] width 172 height 19
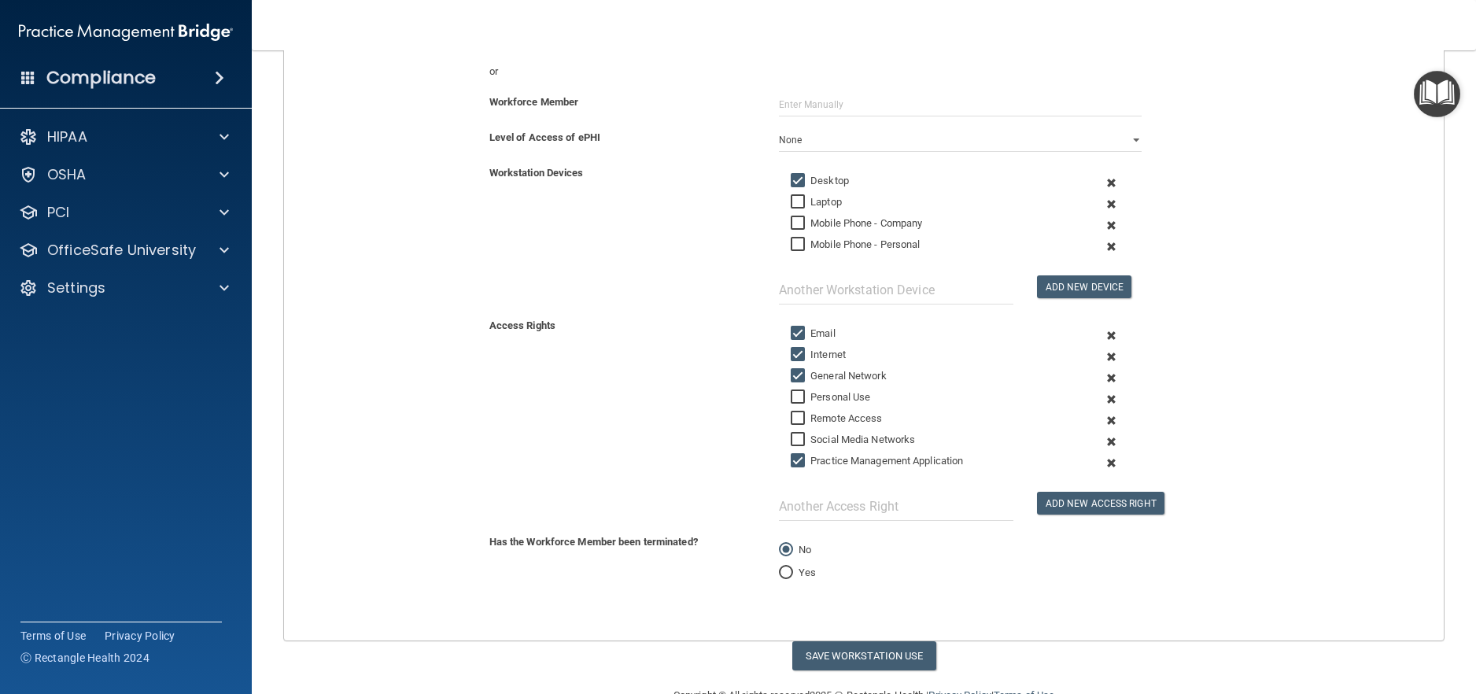
click at [809, 460] on input "Practice Management Application" at bounding box center [800, 461] width 18 height 13
checkbox input "false"
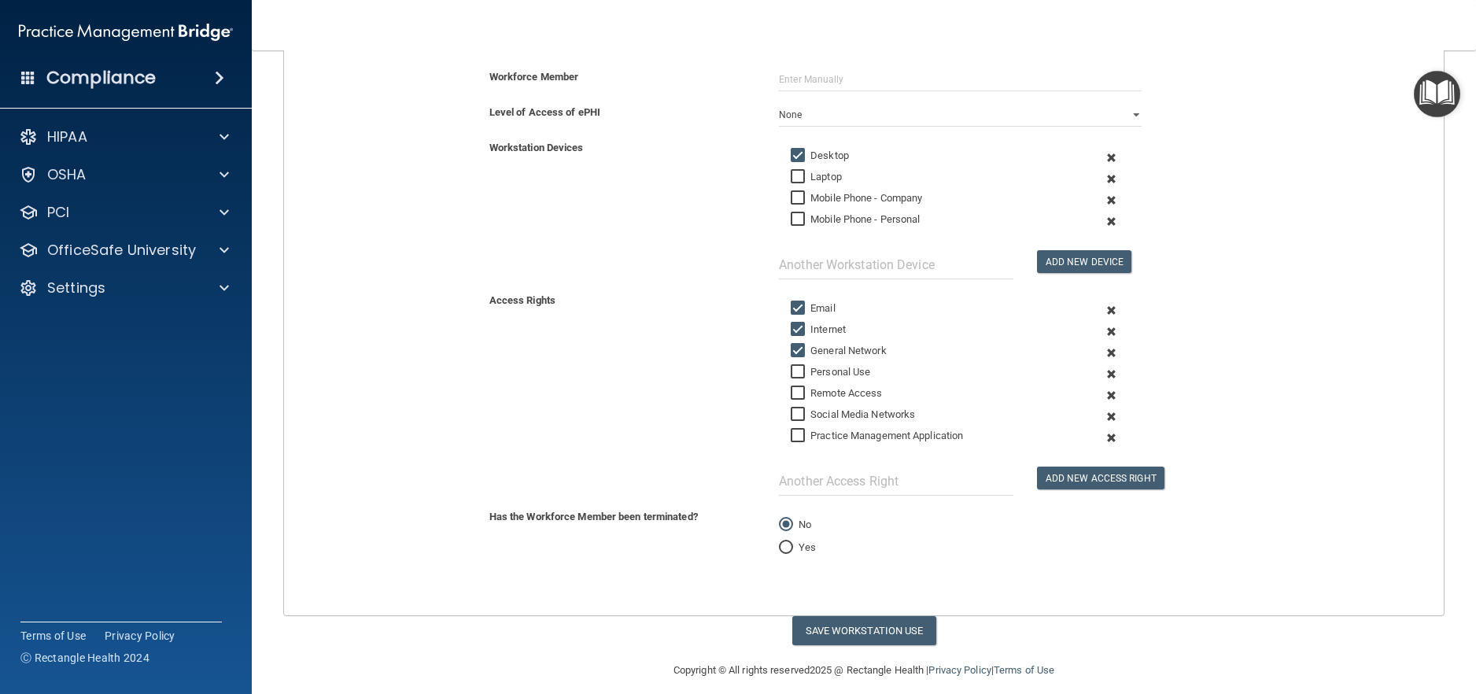
scroll to position [275, 0]
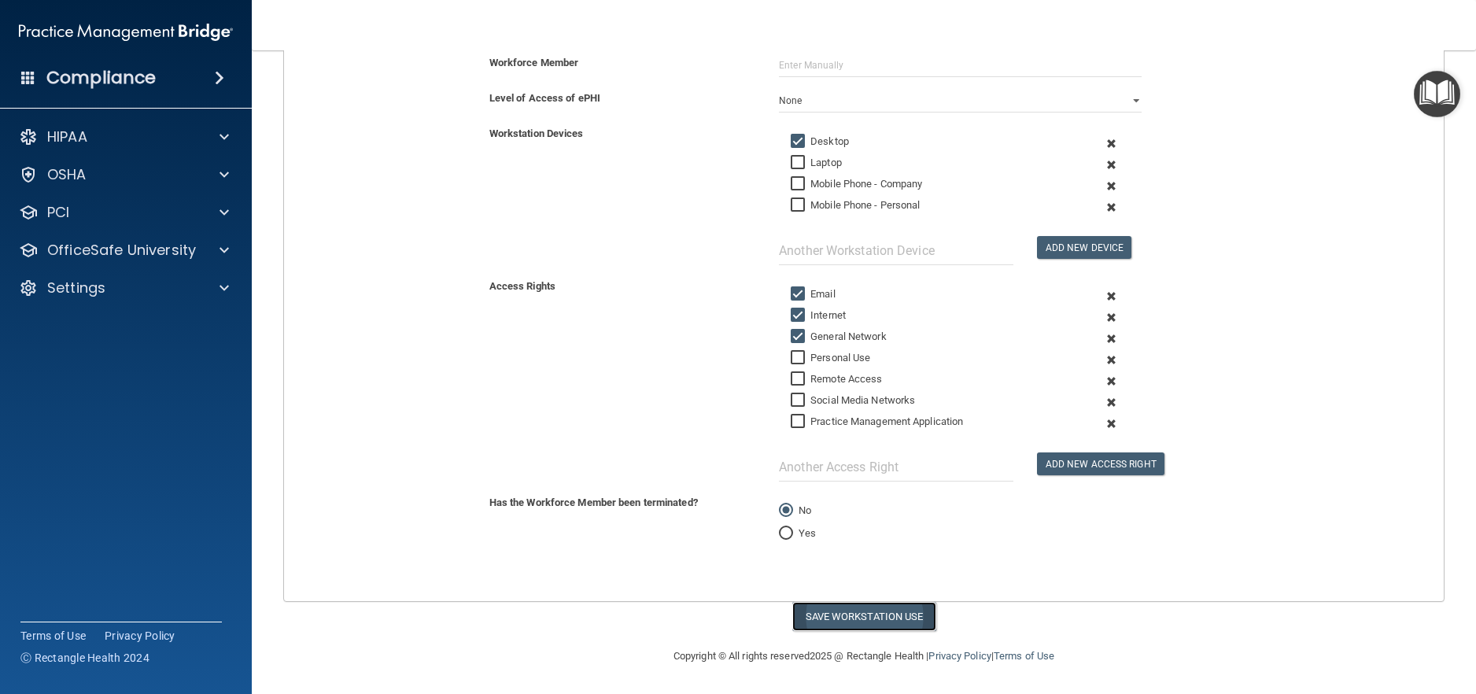
click at [849, 615] on button "Save Workstation Use" at bounding box center [865, 616] width 144 height 29
select select "? string:Limited ?"
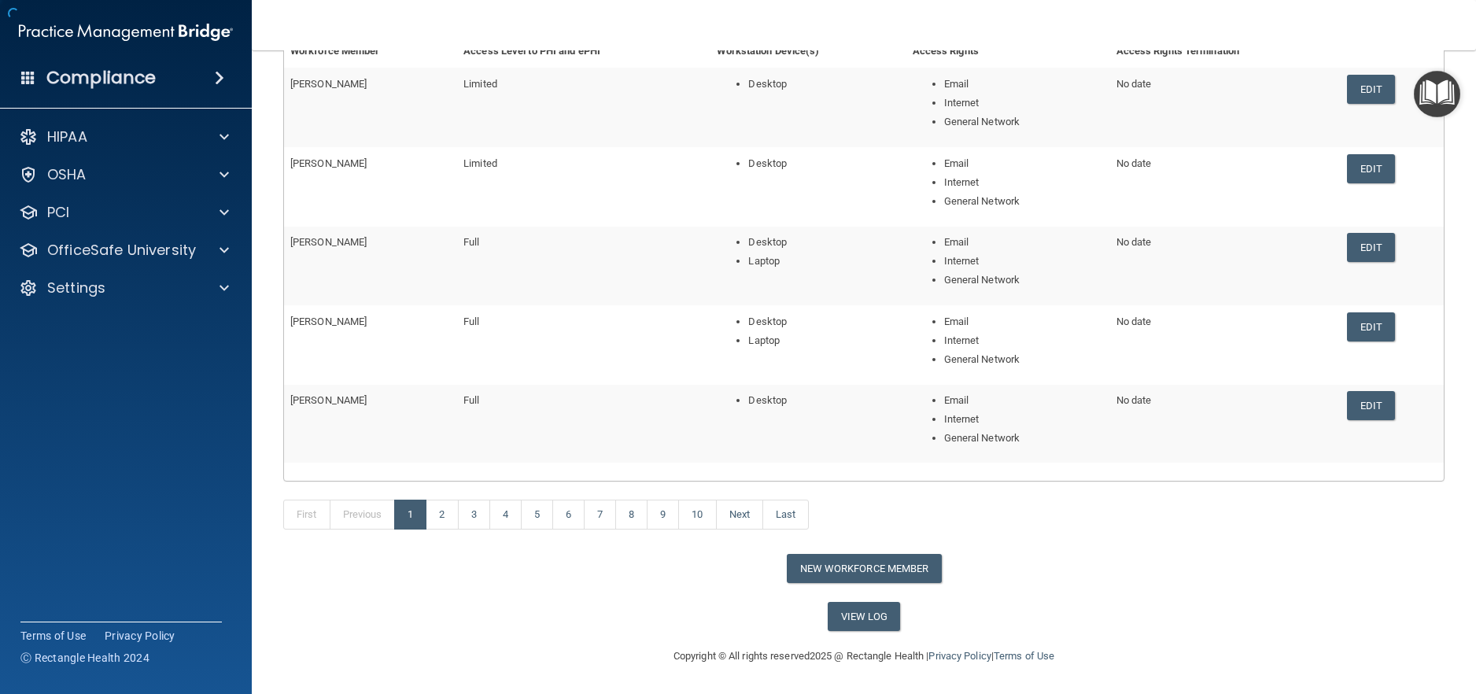
scroll to position [190, 0]
